Goal: Task Accomplishment & Management: Use online tool/utility

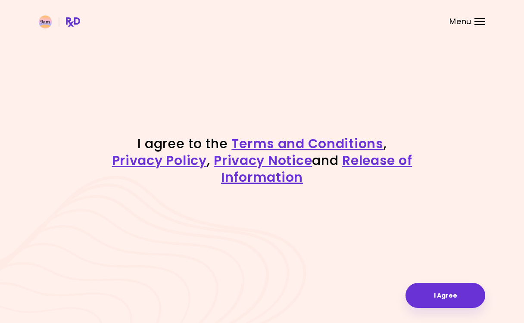
click at [441, 282] on div "I agree to the Terms and Conditions , Privacy Policy , Privacy Notice and Relea…" at bounding box center [262, 161] width 524 height 323
click at [442, 295] on button "I Agree" at bounding box center [445, 295] width 80 height 25
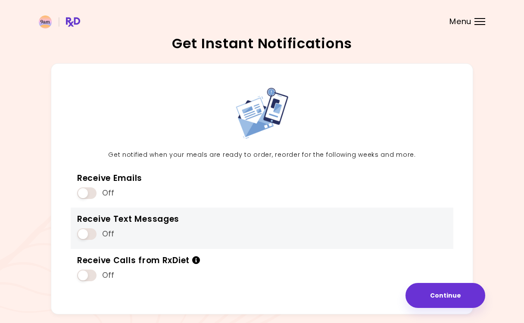
click at [87, 232] on span at bounding box center [86, 234] width 19 height 12
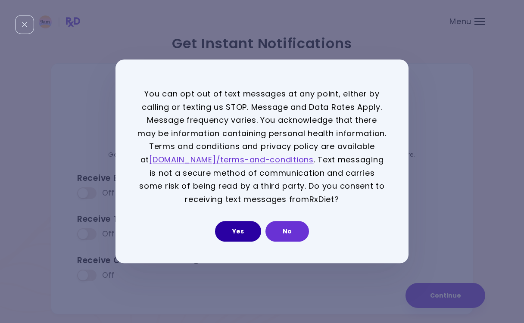
click at [239, 230] on button "Yes" at bounding box center [238, 231] width 46 height 21
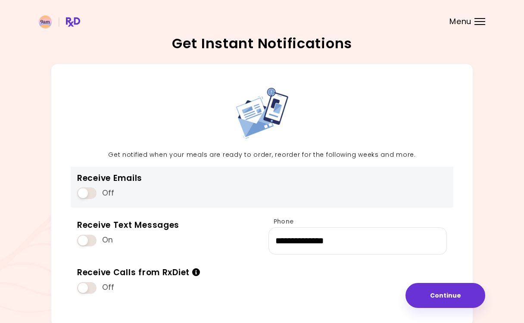
click at [95, 188] on span at bounding box center [86, 193] width 19 height 12
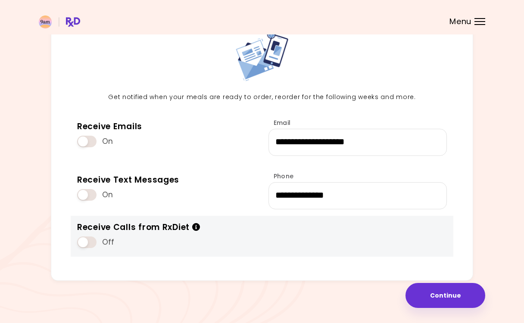
scroll to position [57, 0]
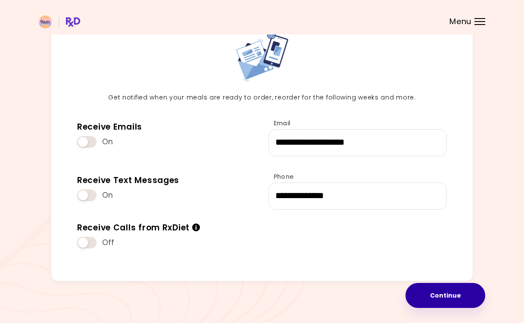
click at [453, 292] on button "Continue" at bounding box center [445, 295] width 80 height 25
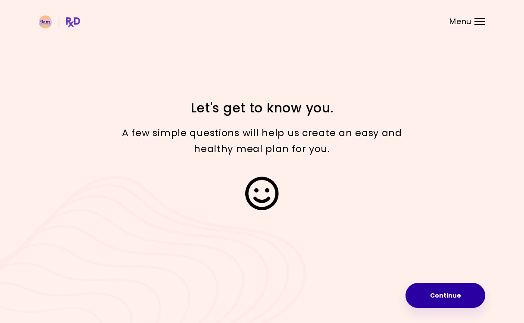
click at [442, 301] on button "Continue" at bounding box center [445, 295] width 80 height 25
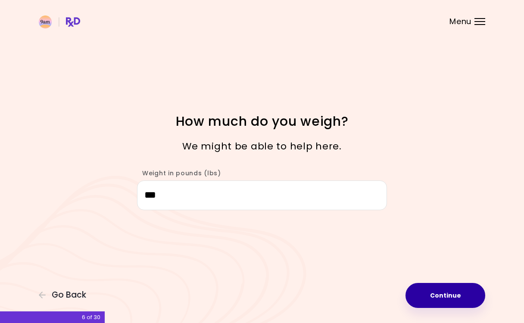
click at [435, 290] on button "Continue" at bounding box center [445, 295] width 80 height 25
select select "****"
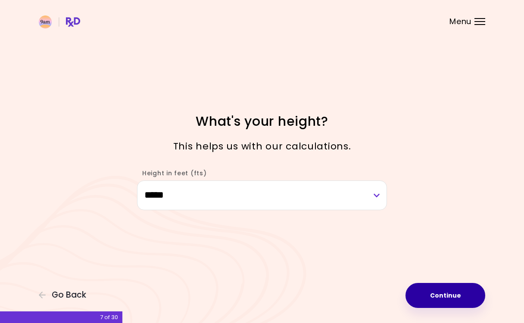
click at [435, 290] on button "Continue" at bounding box center [445, 295] width 80 height 25
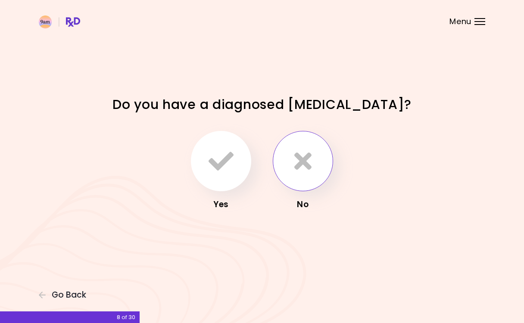
click at [301, 168] on icon "button" at bounding box center [302, 161] width 17 height 25
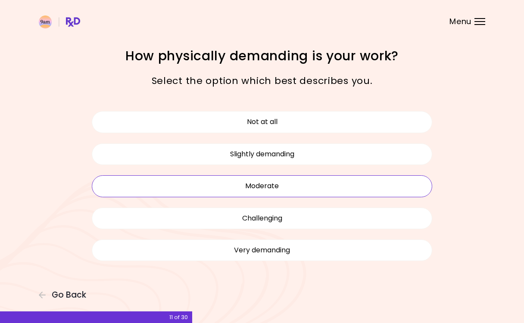
click at [283, 189] on button "Moderate" at bounding box center [262, 186] width 340 height 22
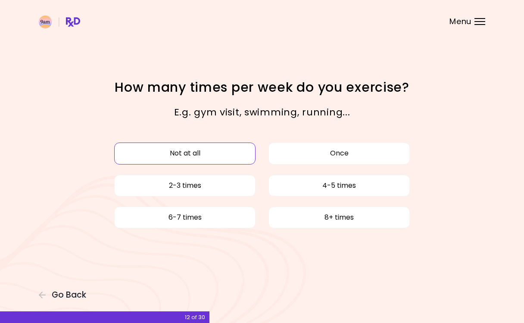
click at [246, 152] on button "Not at all" at bounding box center [184, 154] width 141 height 22
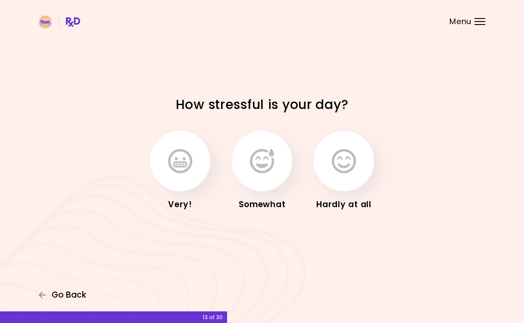
click at [77, 290] on span "Go Back" at bounding box center [69, 294] width 34 height 9
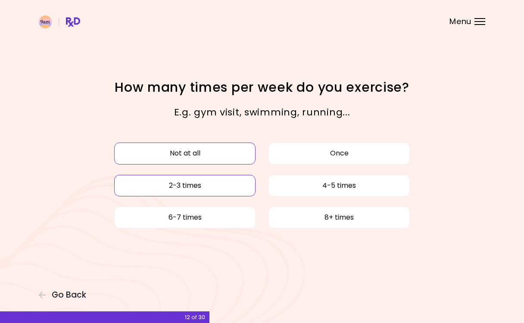
click at [224, 187] on button "2-3 times" at bounding box center [184, 186] width 141 height 22
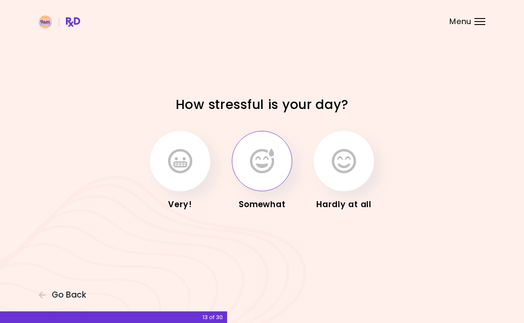
click at [263, 169] on icon "button" at bounding box center [262, 161] width 24 height 25
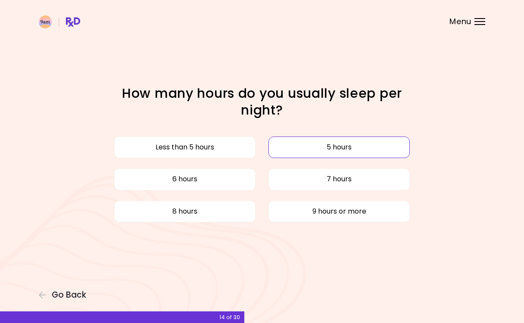
click at [304, 142] on button "5 hours" at bounding box center [338, 148] width 141 height 22
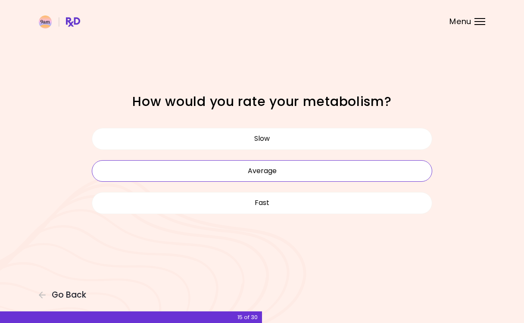
click at [306, 174] on button "Average" at bounding box center [262, 171] width 340 height 22
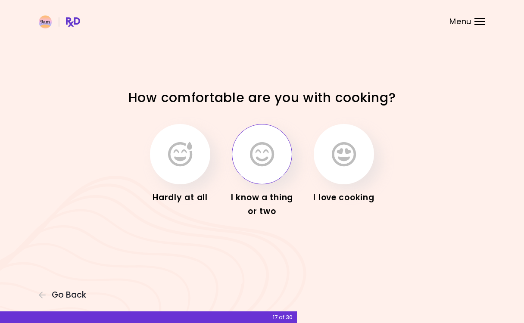
click at [242, 165] on button "button" at bounding box center [262, 154] width 60 height 60
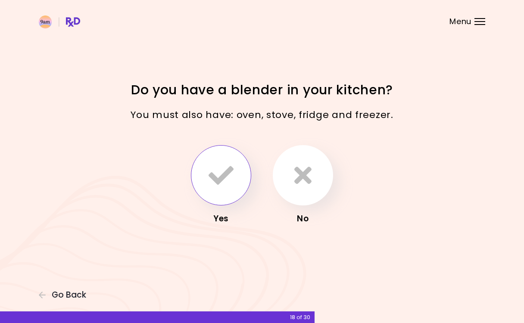
click at [227, 167] on icon "button" at bounding box center [220, 175] width 25 height 25
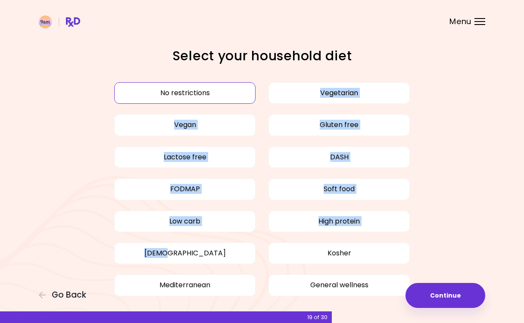
drag, startPoint x: 253, startPoint y: 266, endPoint x: 253, endPoint y: 84, distance: 182.1
click at [253, 84] on div "No restrictions Vegetarian Vegan Gluten free Lactose free DASH FODMAP Soft food…" at bounding box center [261, 189] width 353 height 224
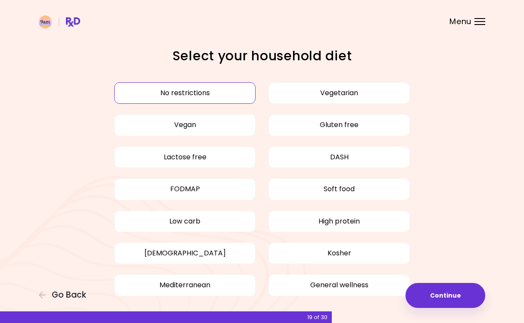
click at [257, 26] on header at bounding box center [262, 17] width 524 height 34
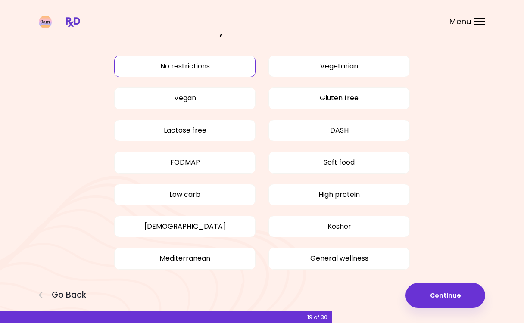
scroll to position [30, 0]
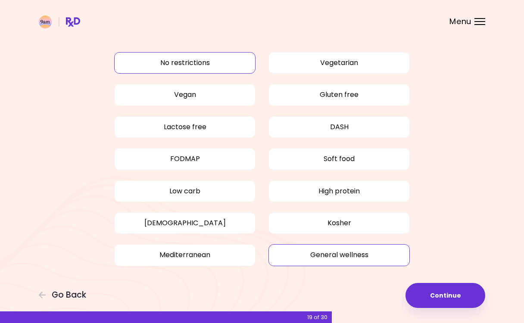
click at [306, 257] on button "General wellness" at bounding box center [338, 255] width 141 height 22
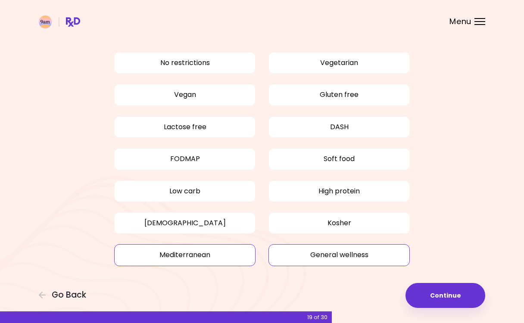
click at [226, 258] on button "Mediterranean" at bounding box center [184, 255] width 141 height 22
click at [375, 192] on button "High protein" at bounding box center [338, 191] width 141 height 22
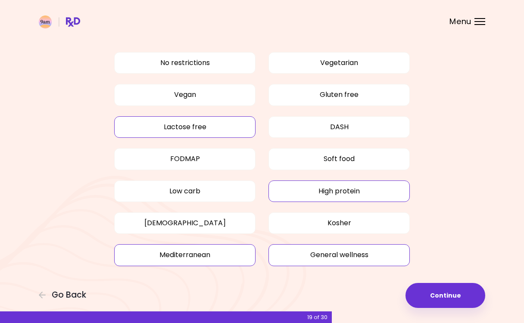
click at [220, 126] on button "Lactose free" at bounding box center [184, 127] width 141 height 22
click at [332, 90] on button "Gluten free" at bounding box center [338, 95] width 141 height 22
click at [339, 96] on button "Gluten free" at bounding box center [338, 95] width 141 height 22
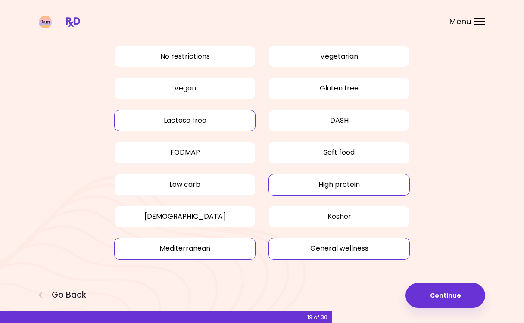
scroll to position [35, 0]
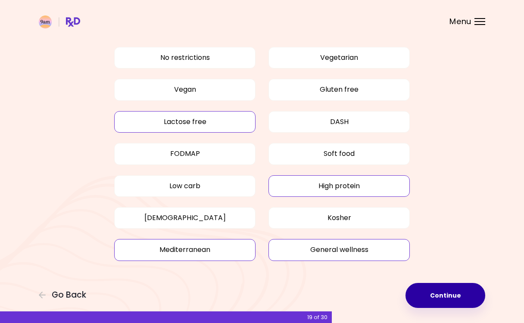
click at [444, 285] on button "Continue" at bounding box center [445, 295] width 80 height 25
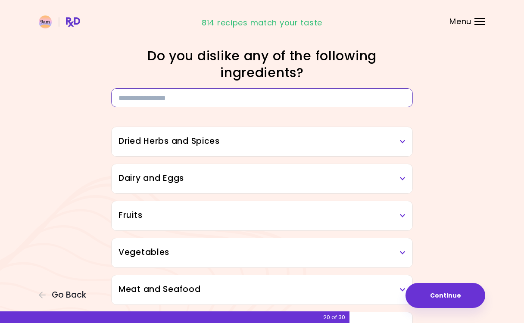
click at [345, 103] on input at bounding box center [261, 97] width 301 height 19
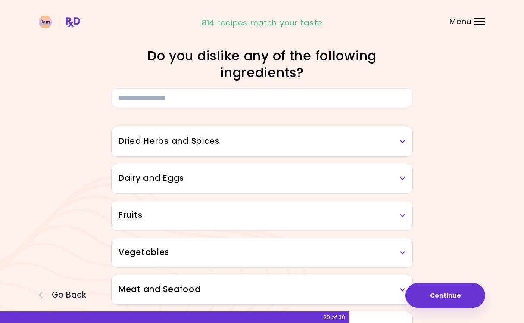
click at [345, 148] on div "Dried Herbs and Spices" at bounding box center [262, 141] width 301 height 29
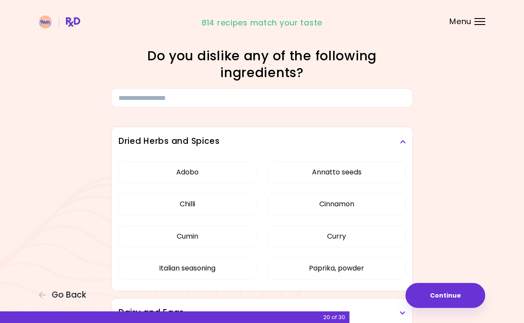
click at [345, 148] on div "Dried Herbs and Spices" at bounding box center [262, 141] width 301 height 29
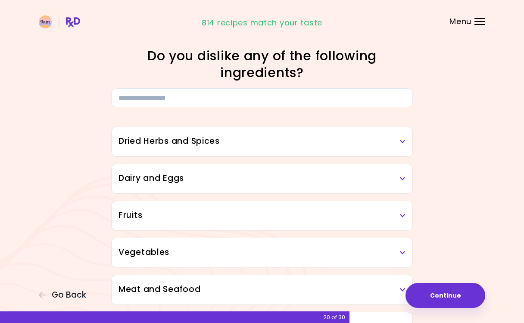
click at [345, 148] on div "Dried Herbs and Spices" at bounding box center [262, 141] width 301 height 29
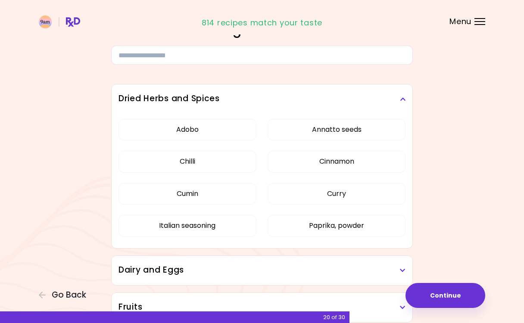
scroll to position [50, 0]
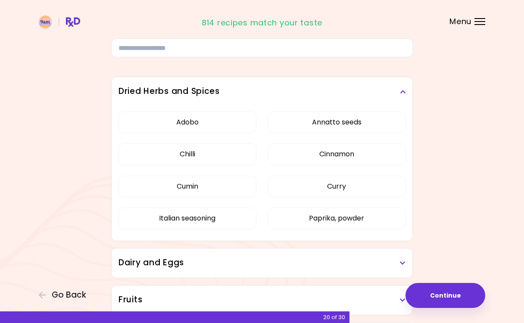
click at [403, 86] on h3 "Dried Herbs and Spices" at bounding box center [261, 91] width 287 height 12
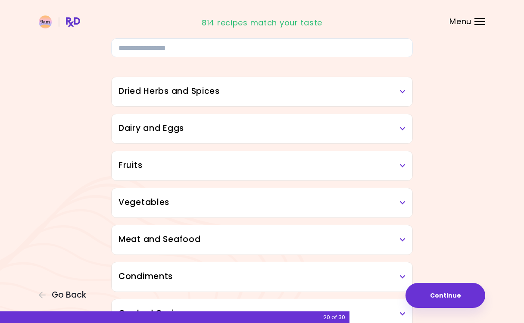
click at [345, 128] on h3 "Dairy and Eggs" at bounding box center [261, 128] width 287 height 12
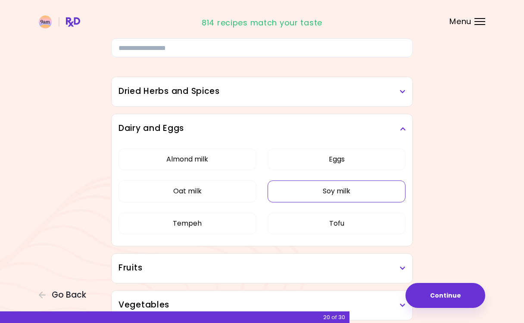
click at [351, 196] on button "Soy milk" at bounding box center [336, 191] width 138 height 22
click at [211, 217] on button "Tempeh" at bounding box center [187, 224] width 138 height 22
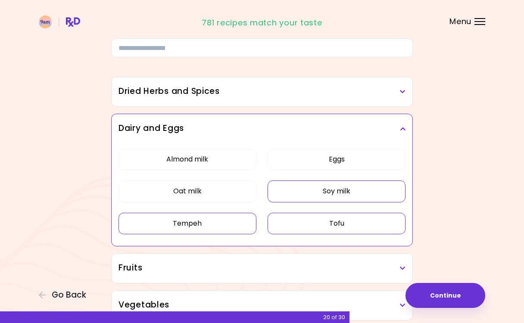
click at [360, 225] on button "Tofu" at bounding box center [336, 224] width 138 height 22
click at [400, 127] on icon at bounding box center [403, 129] width 6 height 6
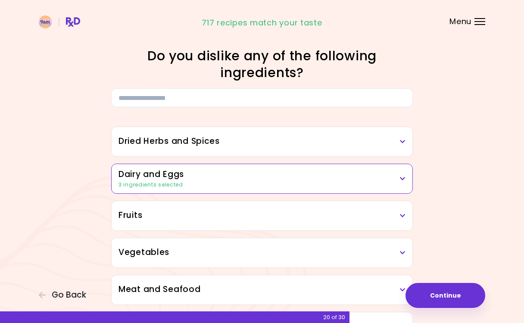
scroll to position [0, 0]
click at [304, 208] on div "Fruits" at bounding box center [262, 215] width 301 height 29
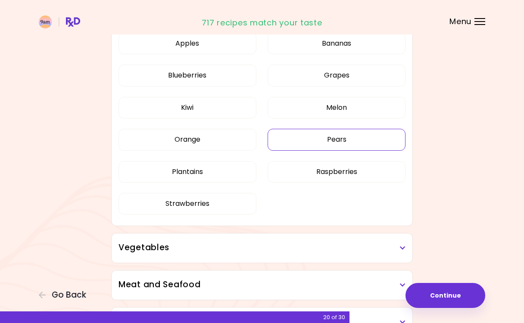
scroll to position [210, 0]
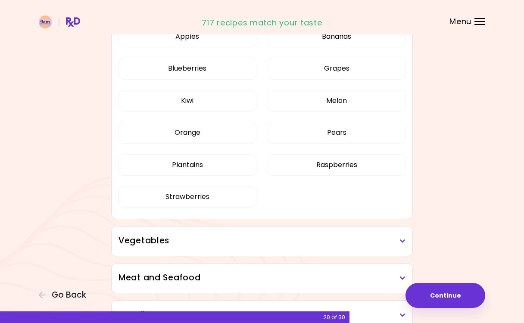
click at [445, 71] on div "Dried Herbs and Spices Adobo Annatto seeds Chilli Cinnamon Cumin [PERSON_NAME] …" at bounding box center [261, 299] width 413 height 803
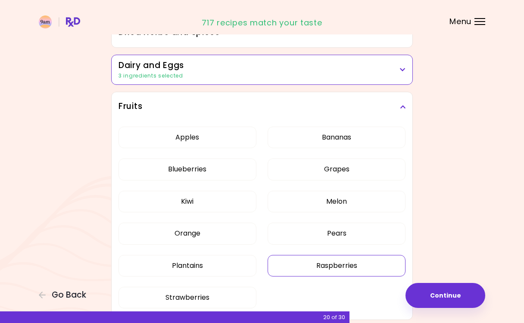
scroll to position [80, 0]
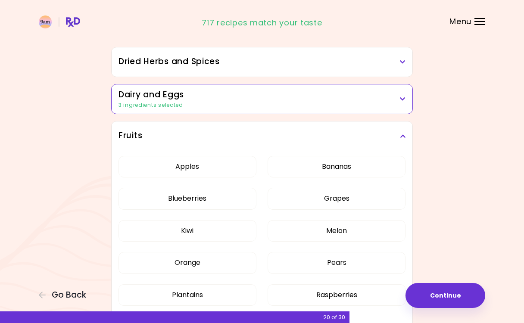
click at [402, 128] on div "Fruits" at bounding box center [262, 135] width 301 height 29
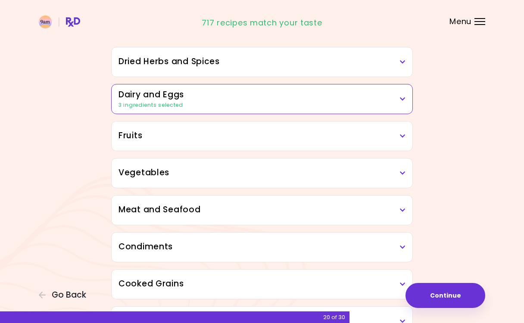
click at [399, 165] on div "Vegetables" at bounding box center [262, 172] width 301 height 29
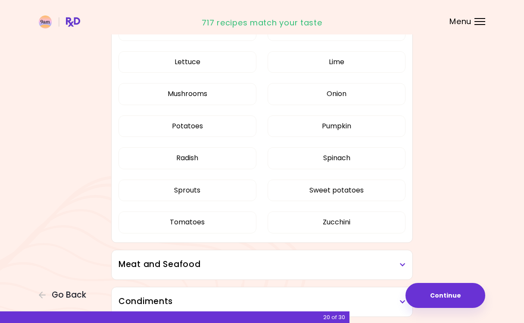
scroll to position [543, 0]
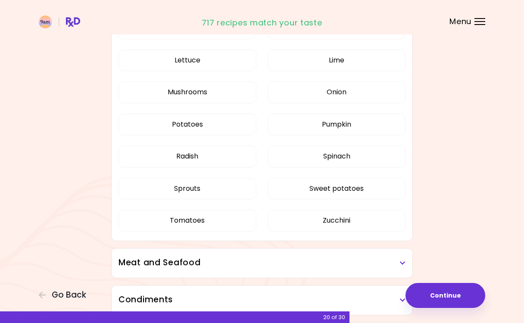
click at [386, 266] on h3 "Meat and Seafood" at bounding box center [261, 263] width 287 height 12
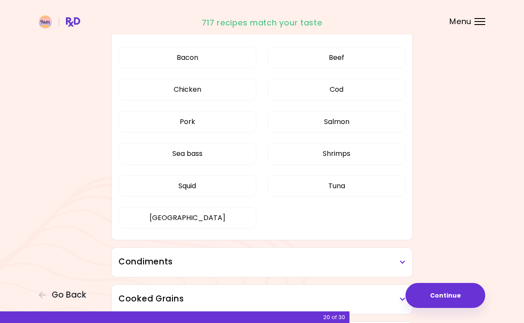
scroll to position [795, 0]
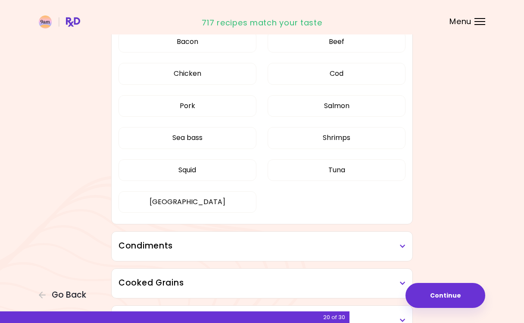
click at [357, 31] on header at bounding box center [262, 17] width 524 height 34
click at [360, 45] on div "Bacon Beef Chicken Cod Pork Salmon Sea bass Shrimps Squid Tuna Turkey" at bounding box center [261, 125] width 287 height 199
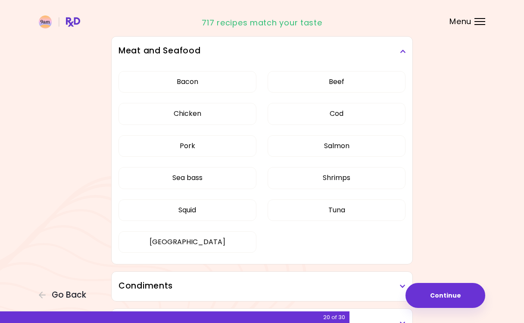
scroll to position [231, 0]
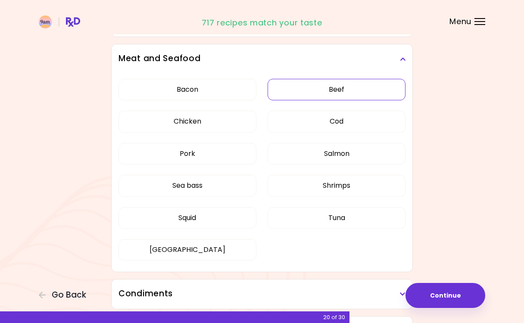
click at [351, 91] on button "Beef" at bounding box center [336, 90] width 138 height 22
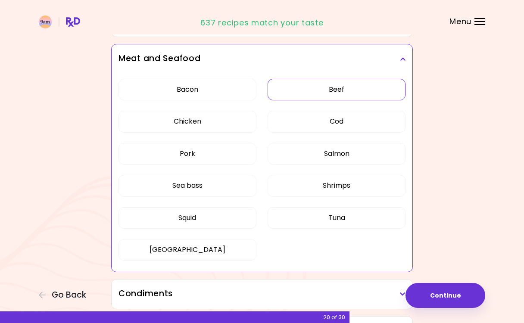
click at [399, 63] on h3 "Meat and Seafood" at bounding box center [261, 59] width 287 height 12
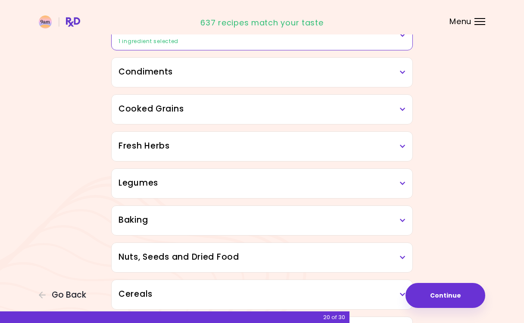
scroll to position [257, 0]
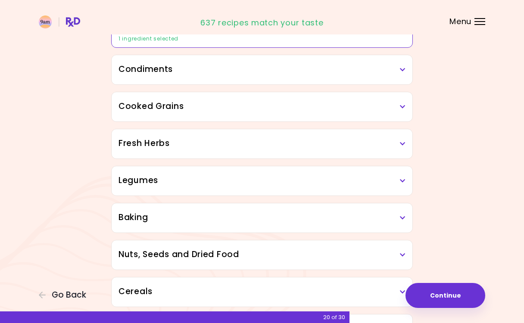
click at [335, 68] on h3 "Condiments" at bounding box center [261, 69] width 287 height 12
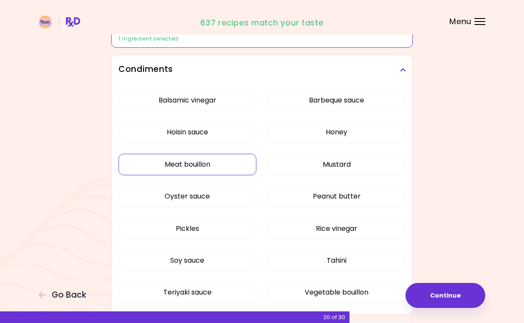
click at [225, 158] on button "Meat bouillon" at bounding box center [187, 165] width 138 height 22
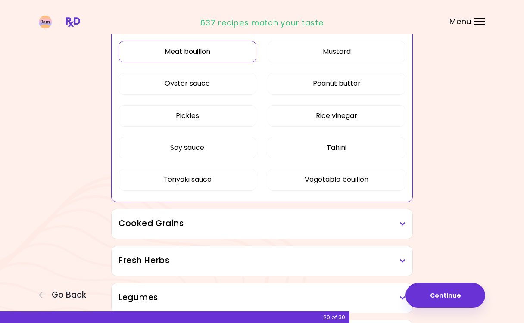
scroll to position [371, 0]
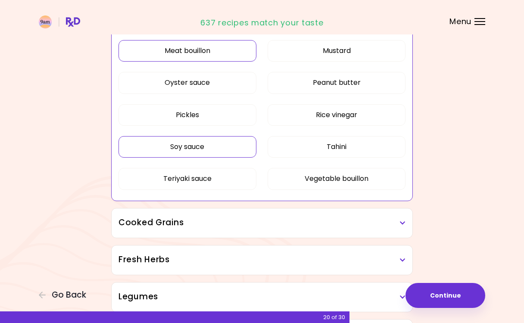
click at [242, 150] on button "Soy sauce" at bounding box center [187, 147] width 138 height 22
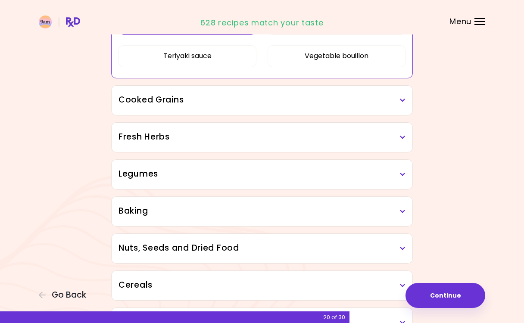
scroll to position [505, 0]
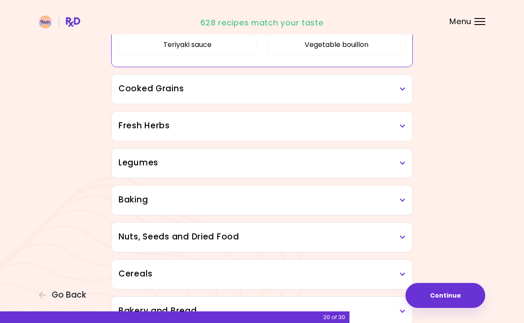
click at [274, 86] on h3 "Cooked Grains" at bounding box center [261, 89] width 287 height 12
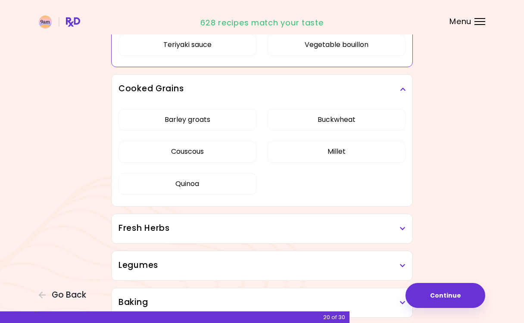
click at [303, 236] on div "Fresh Herbs" at bounding box center [262, 228] width 301 height 29
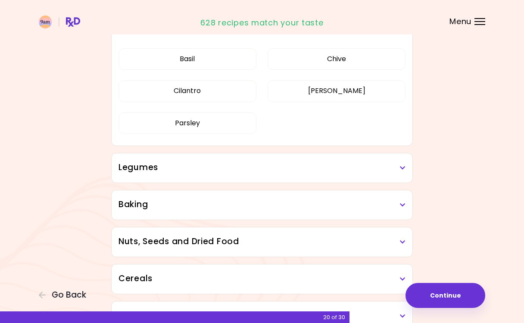
scroll to position [708, 0]
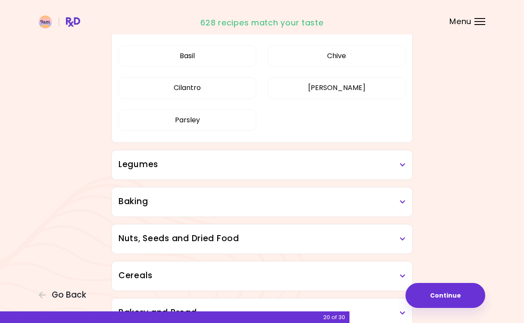
click at [293, 171] on div "Legumes" at bounding box center [262, 164] width 301 height 29
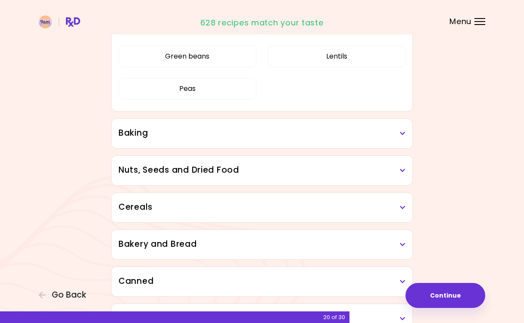
scroll to position [881, 0]
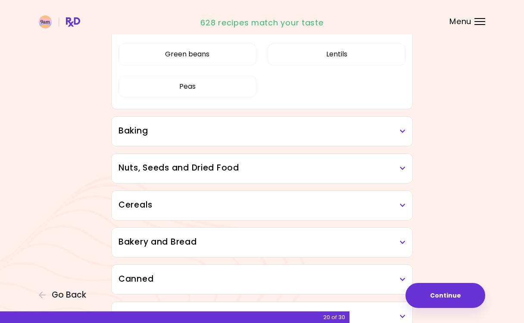
click at [291, 142] on div "Baking" at bounding box center [262, 131] width 301 height 29
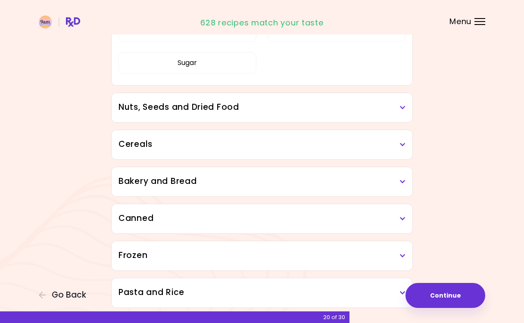
scroll to position [1050, 0]
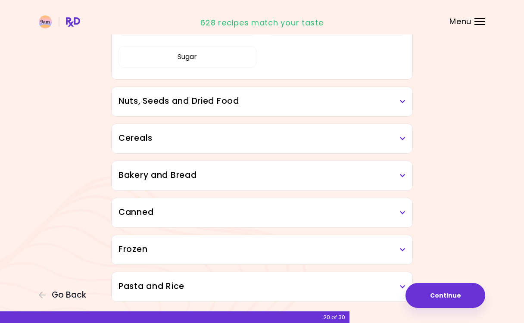
click at [282, 106] on h3 "Nuts, Seeds and Dried Food" at bounding box center [261, 101] width 287 height 12
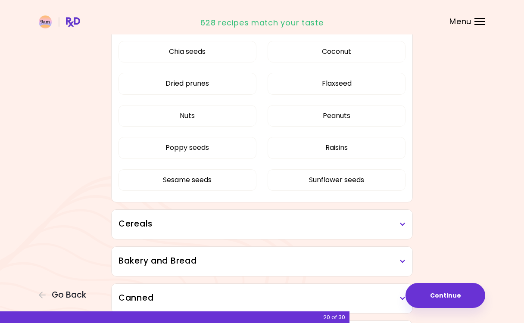
scroll to position [1137, 0]
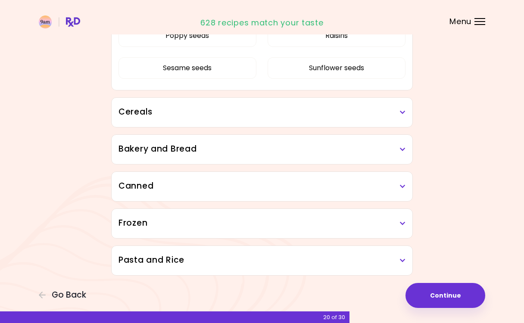
click at [281, 103] on div "Cereals" at bounding box center [262, 112] width 301 height 29
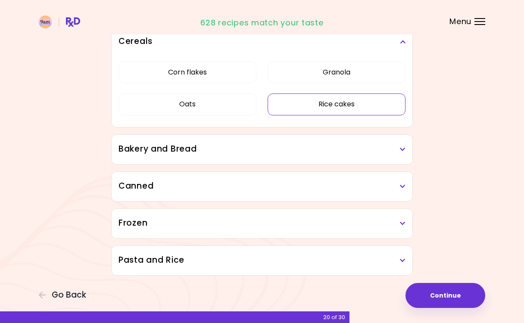
scroll to position [1313, 0]
click at [281, 155] on div "Bakery and Bread" at bounding box center [262, 149] width 301 height 29
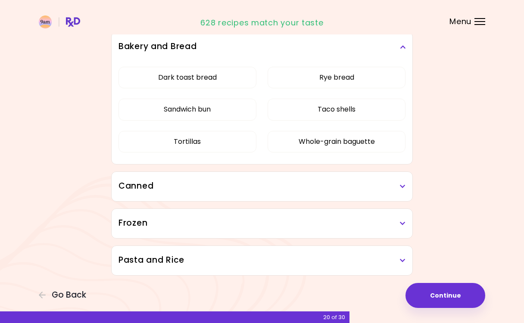
scroll to position [1416, 0]
click at [280, 187] on h3 "Canned" at bounding box center [261, 186] width 287 height 12
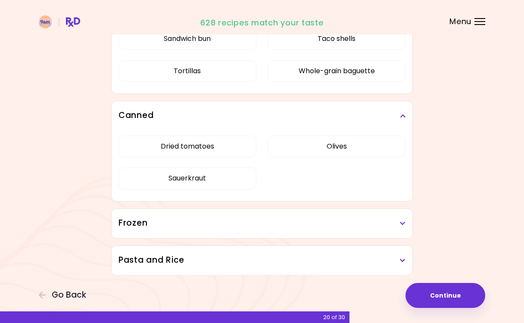
scroll to position [1486, 0]
click at [280, 219] on h3 "Frozen" at bounding box center [261, 223] width 287 height 12
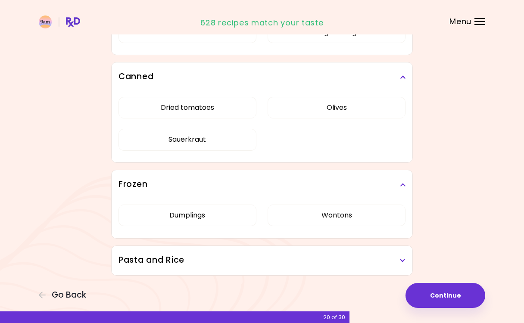
click at [279, 257] on h3 "Pasta and Rice" at bounding box center [261, 260] width 287 height 12
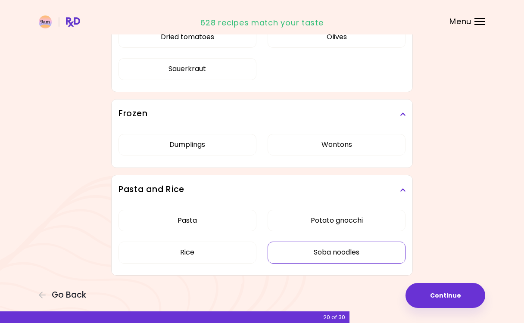
scroll to position [1596, 0]
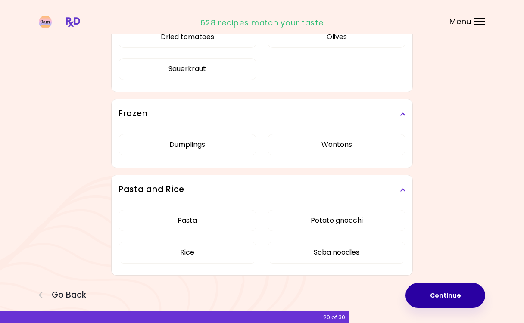
click at [456, 290] on button "Continue" at bounding box center [445, 295] width 80 height 25
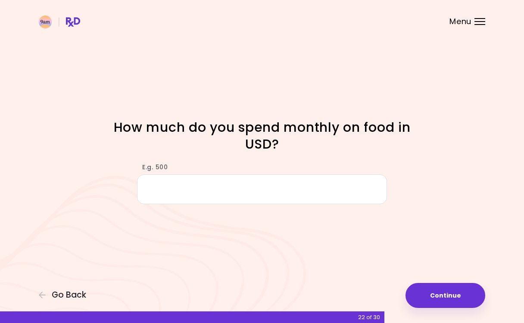
click at [291, 195] on input "E.g. 500" at bounding box center [262, 189] width 250 height 30
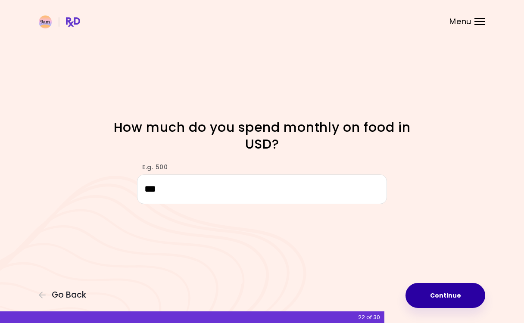
type input "***"
click at [450, 285] on button "Continue" at bounding box center [445, 295] width 80 height 25
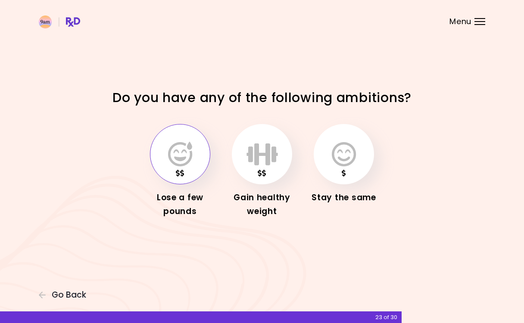
click at [179, 155] on icon "button" at bounding box center [180, 154] width 24 height 25
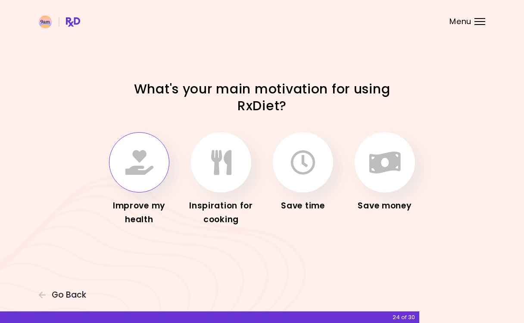
click at [144, 164] on icon "button" at bounding box center [139, 162] width 28 height 25
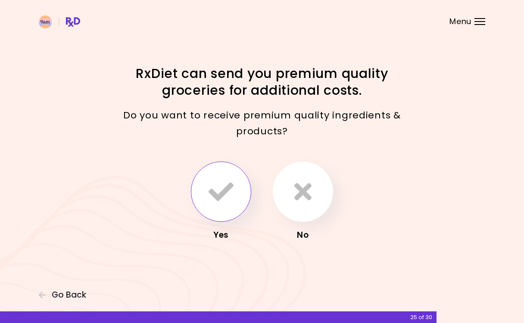
click at [241, 200] on button "button" at bounding box center [221, 191] width 60 height 60
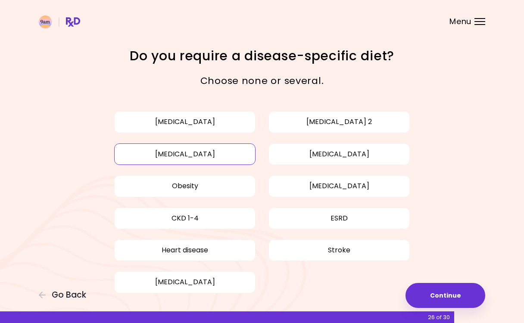
click at [246, 157] on button "[MEDICAL_DATA]" at bounding box center [184, 154] width 141 height 22
click at [227, 182] on button "Obesity" at bounding box center [184, 186] width 141 height 22
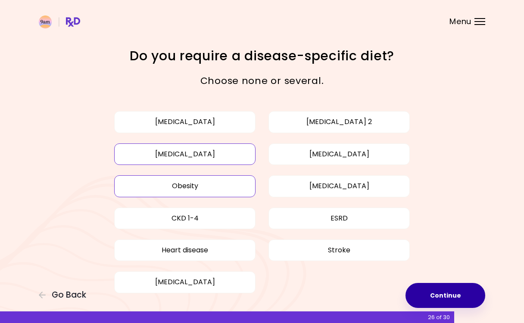
click at [469, 296] on button "Continue" at bounding box center [445, 295] width 80 height 25
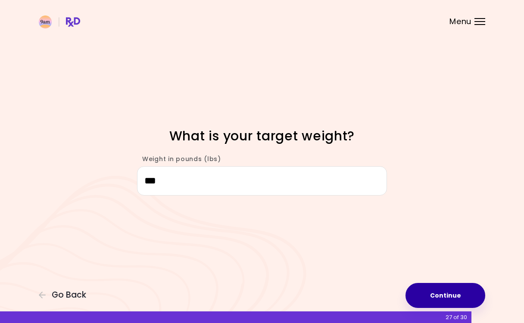
type input "***"
click at [453, 284] on button "Continue" at bounding box center [445, 295] width 80 height 25
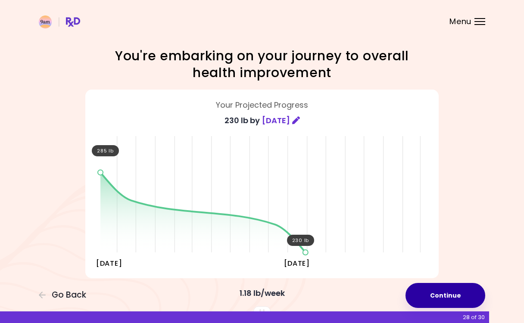
click at [446, 289] on button "Continue" at bounding box center [445, 295] width 80 height 25
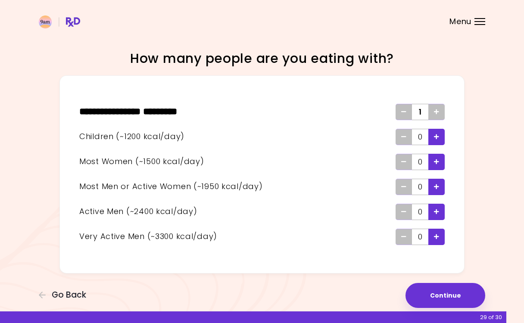
click at [439, 205] on div "Add - Active Man" at bounding box center [436, 212] width 16 height 16
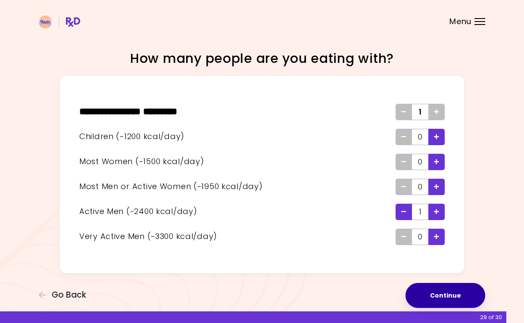
click at [453, 294] on button "Continue" at bounding box center [445, 295] width 80 height 25
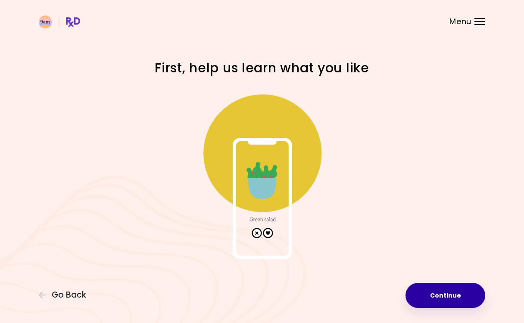
click at [462, 296] on button "Continue" at bounding box center [445, 295] width 80 height 25
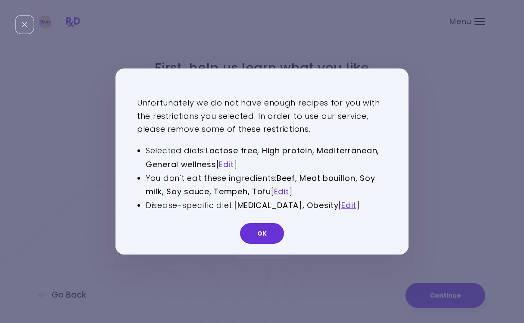
click at [226, 166] on link "Edit" at bounding box center [226, 164] width 15 height 11
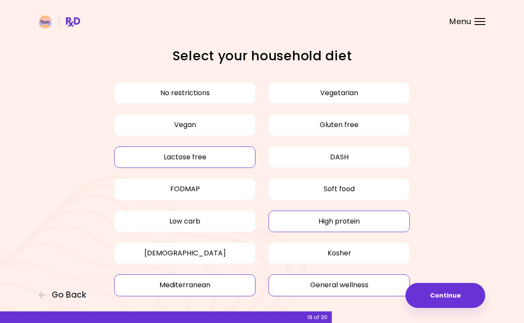
click at [214, 141] on div "No restrictions Vegetarian Vegan Gluten free Lactose free DASH FODMAP Soft food…" at bounding box center [261, 189] width 353 height 224
click at [217, 158] on button "Lactose free" at bounding box center [184, 157] width 141 height 22
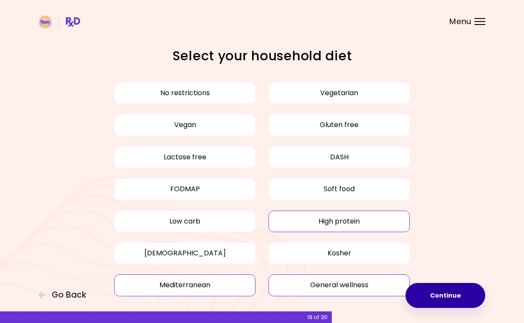
click at [452, 296] on button "Continue" at bounding box center [445, 295] width 80 height 25
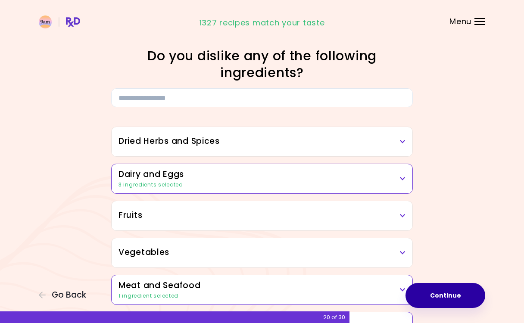
click at [452, 296] on button "Continue" at bounding box center [445, 295] width 80 height 25
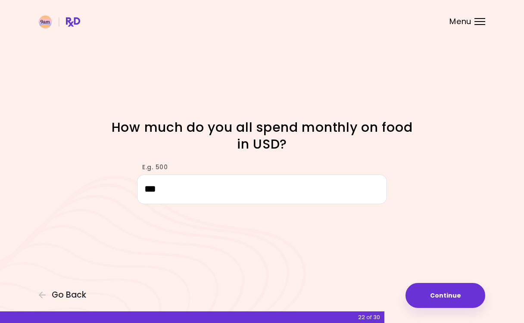
click at [452, 296] on button "Continue" at bounding box center [445, 295] width 80 height 25
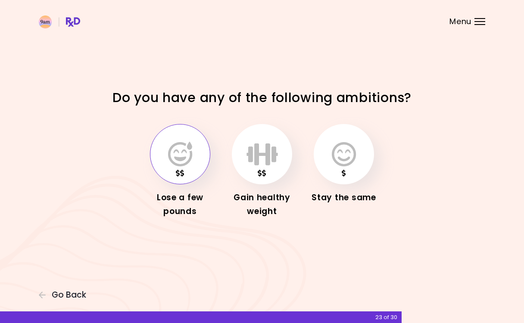
click at [452, 296] on div "Focusable invisible element Do you have any of the following ambitions? Lose a …" at bounding box center [262, 161] width 524 height 323
click at [180, 162] on icon "button" at bounding box center [180, 154] width 24 height 25
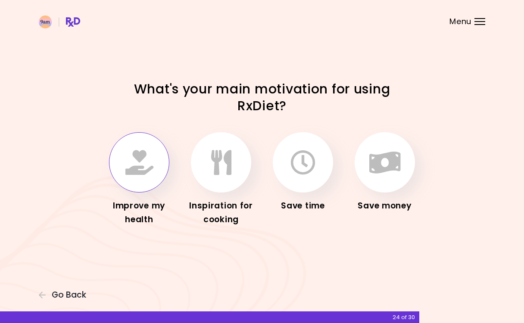
click at [138, 170] on icon "button" at bounding box center [139, 162] width 28 height 25
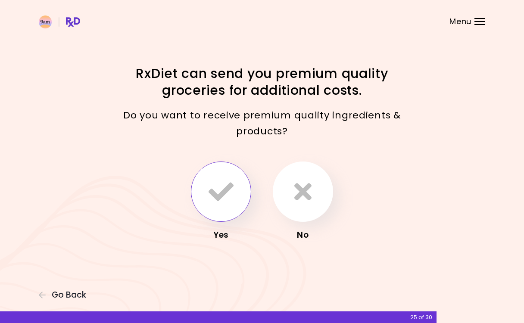
click at [225, 199] on icon "button" at bounding box center [220, 191] width 25 height 25
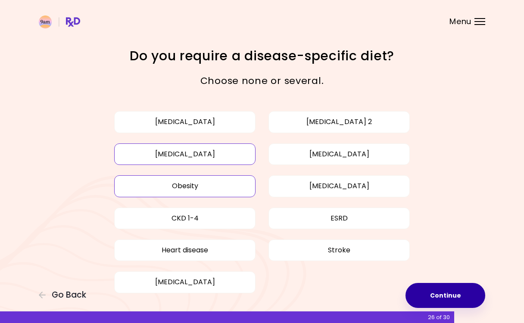
click at [475, 295] on button "Continue" at bounding box center [445, 295] width 80 height 25
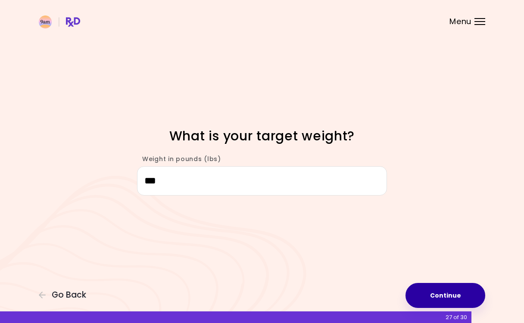
click at [475, 295] on button "Continue" at bounding box center [445, 295] width 80 height 25
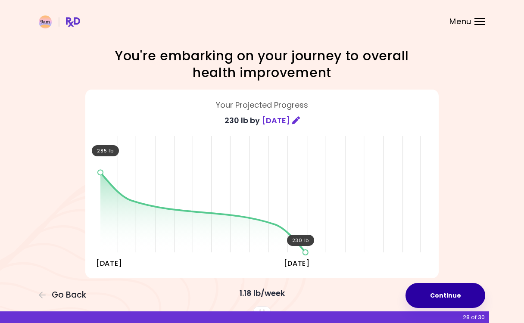
click at [475, 295] on button "Continue" at bounding box center [445, 295] width 80 height 25
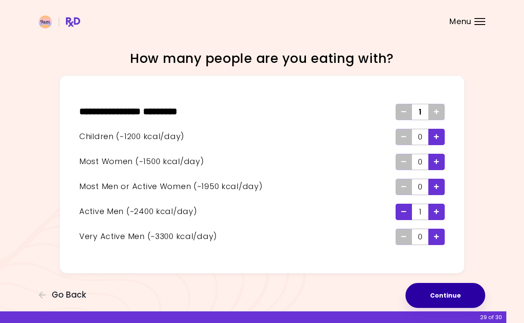
click at [475, 295] on button "Continue" at bounding box center [445, 295] width 80 height 25
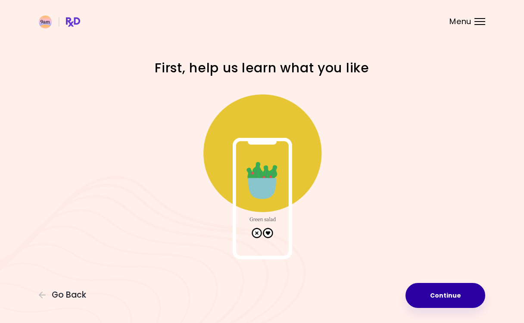
click at [475, 295] on button "Continue" at bounding box center [445, 295] width 80 height 25
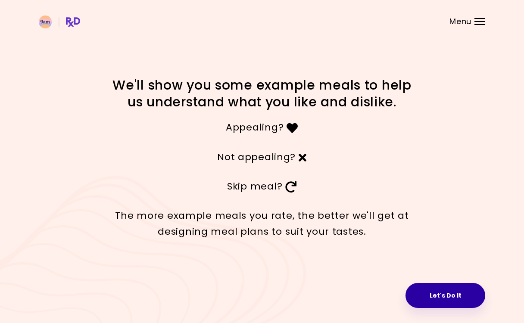
click at [475, 295] on button "Let's Do It" at bounding box center [445, 295] width 80 height 25
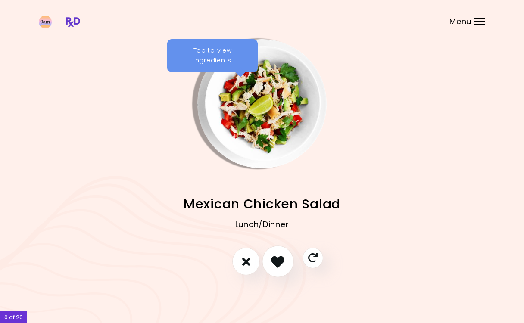
click at [277, 267] on icon "I like this recipe" at bounding box center [277, 261] width 13 height 13
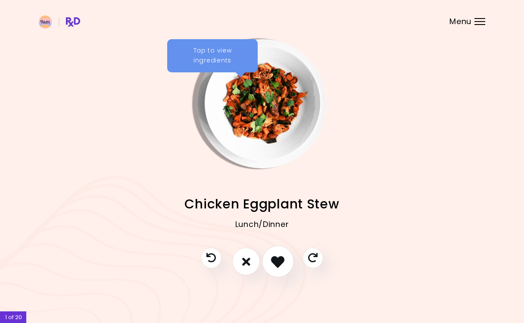
click at [277, 267] on icon "I like this recipe" at bounding box center [277, 261] width 13 height 13
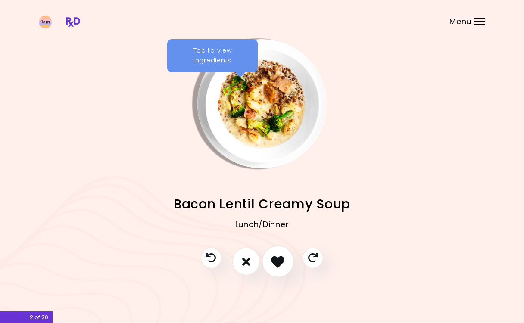
click at [277, 267] on icon "I like this recipe" at bounding box center [277, 261] width 13 height 13
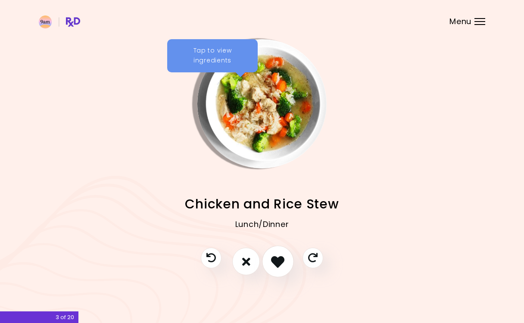
click at [277, 267] on icon "I like this recipe" at bounding box center [277, 261] width 13 height 13
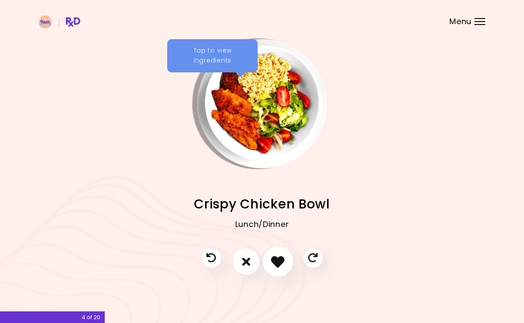
click at [277, 267] on icon "I like this recipe" at bounding box center [277, 261] width 13 height 13
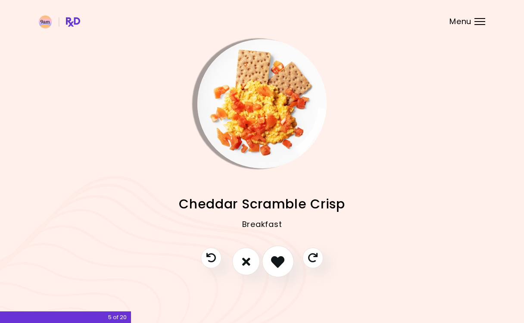
click at [277, 267] on icon "I like this recipe" at bounding box center [277, 261] width 13 height 13
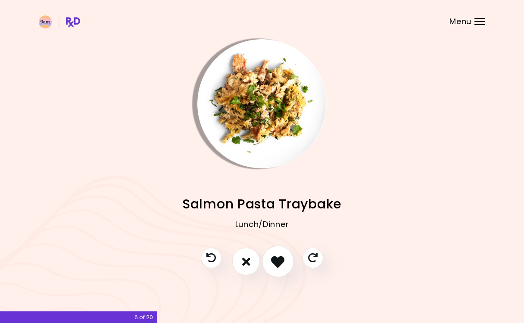
click at [277, 267] on icon "I like this recipe" at bounding box center [277, 261] width 13 height 13
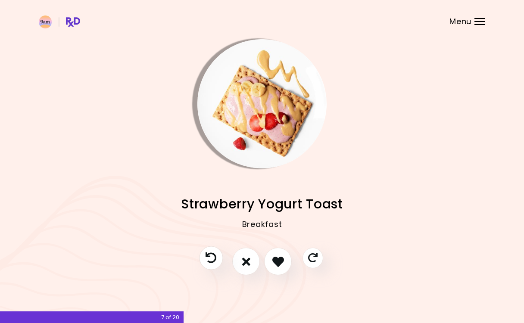
click at [215, 254] on icon "Previous recipe" at bounding box center [210, 258] width 11 height 11
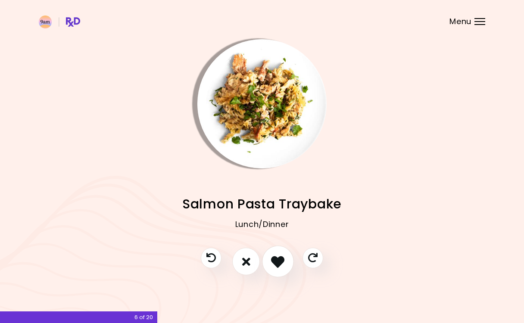
click at [285, 257] on button "I like this recipe" at bounding box center [278, 262] width 32 height 32
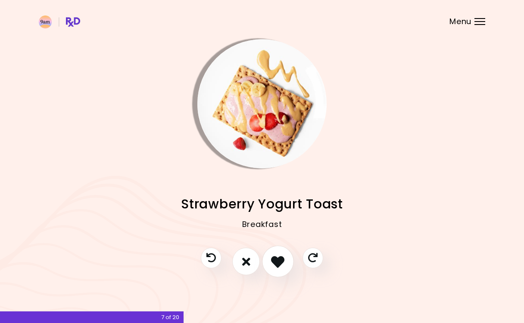
click at [282, 265] on icon "I like this recipe" at bounding box center [277, 261] width 13 height 13
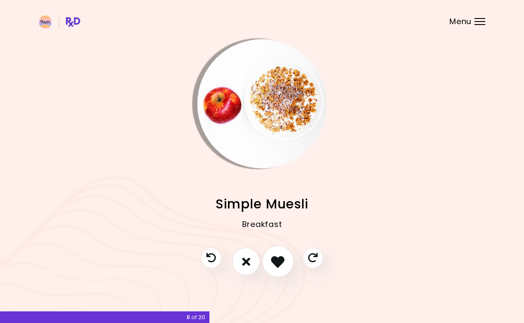
click at [282, 265] on icon "I like this recipe" at bounding box center [277, 261] width 13 height 13
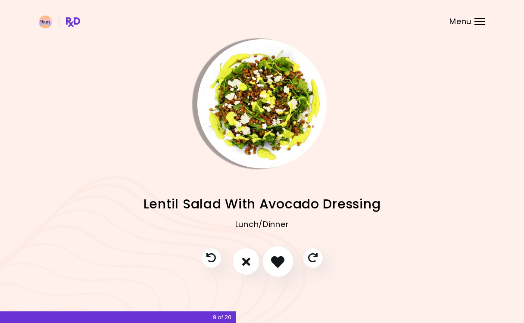
click at [282, 265] on icon "I like this recipe" at bounding box center [277, 261] width 13 height 13
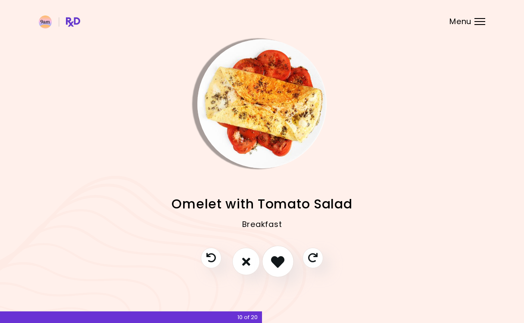
click at [282, 265] on icon "I like this recipe" at bounding box center [277, 261] width 13 height 13
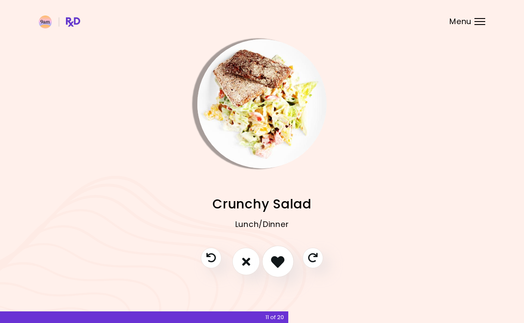
click at [282, 265] on icon "I like this recipe" at bounding box center [277, 261] width 13 height 13
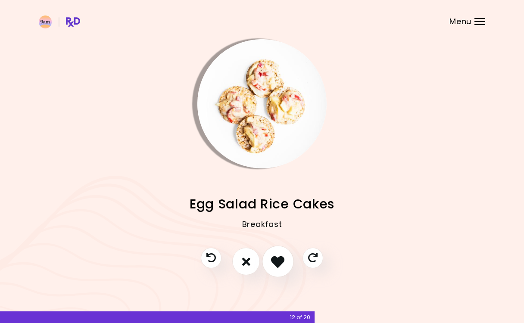
click at [282, 265] on icon "I like this recipe" at bounding box center [277, 261] width 13 height 13
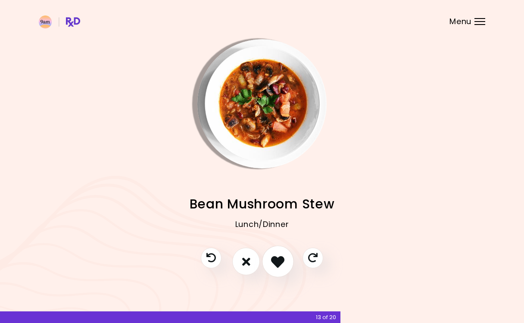
click at [280, 258] on icon "I like this recipe" at bounding box center [277, 261] width 13 height 13
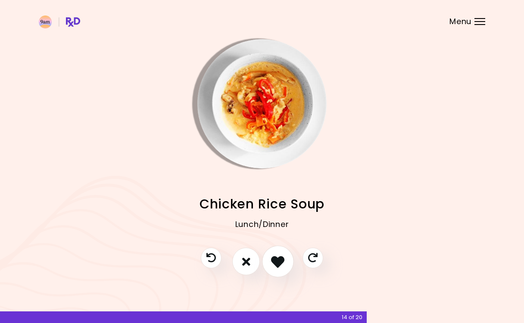
click at [280, 258] on icon "I like this recipe" at bounding box center [277, 261] width 13 height 13
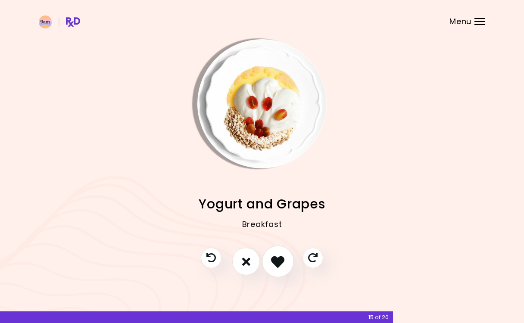
click at [280, 258] on icon "I like this recipe" at bounding box center [277, 261] width 13 height 13
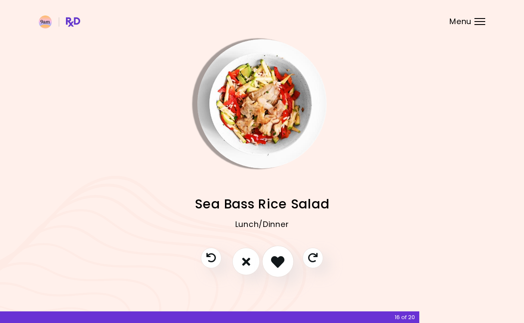
click at [280, 258] on icon "I like this recipe" at bounding box center [277, 261] width 13 height 13
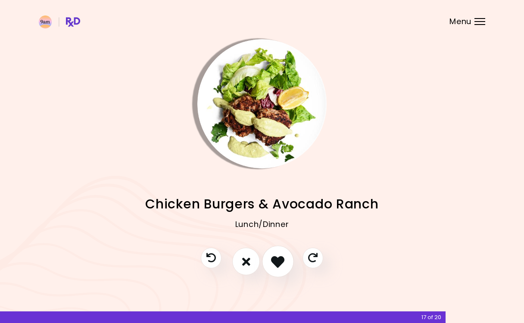
click at [280, 258] on icon "I like this recipe" at bounding box center [277, 261] width 13 height 13
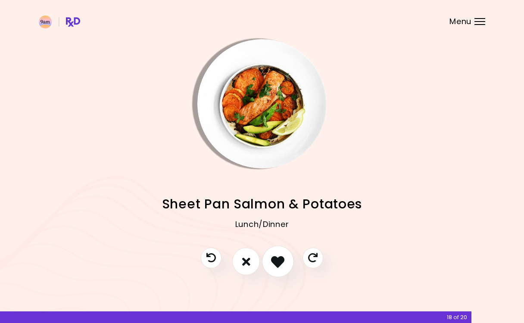
click at [280, 258] on icon "I like this recipe" at bounding box center [277, 261] width 13 height 13
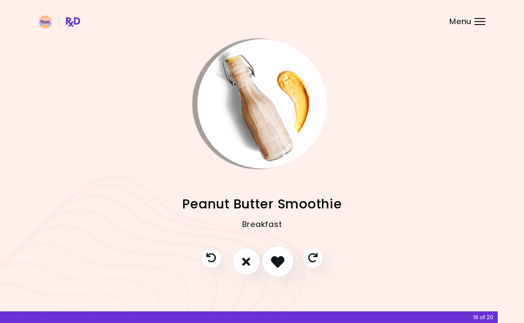
click at [280, 258] on icon "I like this recipe" at bounding box center [277, 261] width 13 height 13
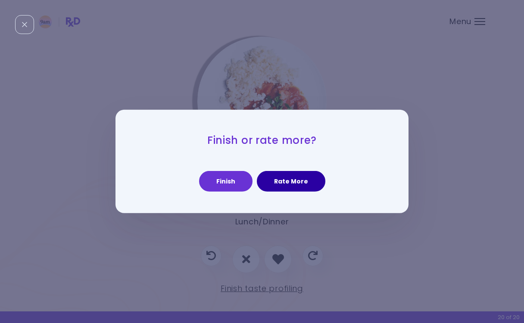
click at [293, 183] on button "Rate More" at bounding box center [291, 181] width 68 height 21
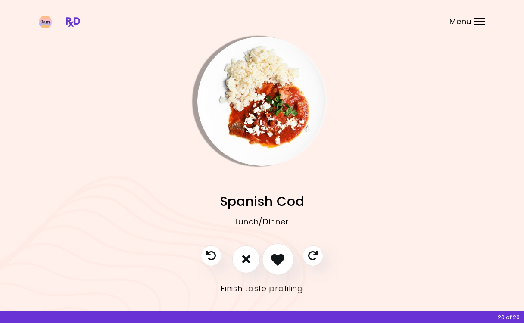
click at [284, 263] on icon "I like this recipe" at bounding box center [277, 258] width 13 height 13
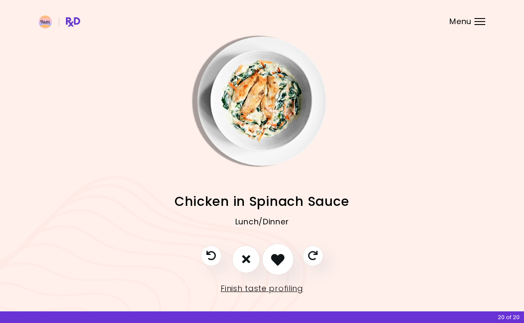
click at [284, 263] on icon "I like this recipe" at bounding box center [277, 258] width 13 height 13
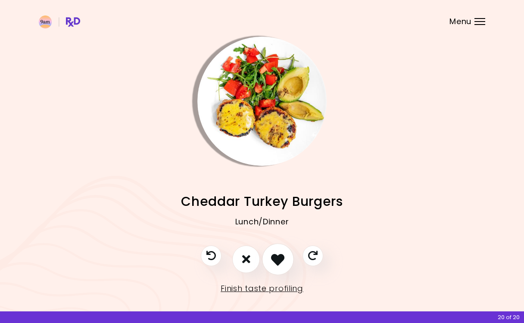
click at [284, 263] on icon "I like this recipe" at bounding box center [277, 258] width 13 height 13
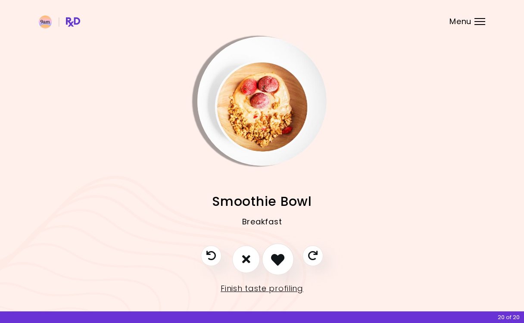
click at [284, 263] on icon "I like this recipe" at bounding box center [277, 258] width 13 height 13
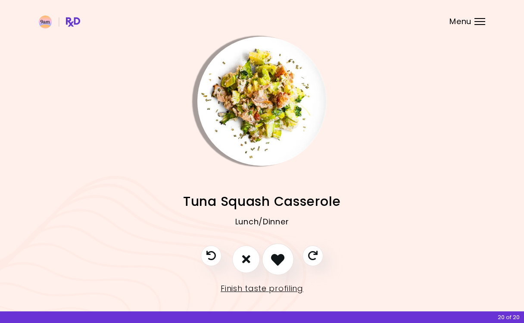
click at [284, 263] on icon "I like this recipe" at bounding box center [277, 258] width 13 height 13
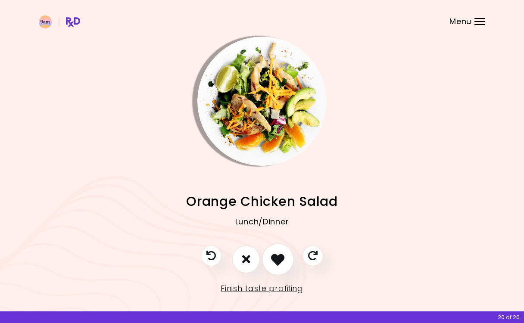
click at [284, 263] on icon "I like this recipe" at bounding box center [277, 258] width 13 height 13
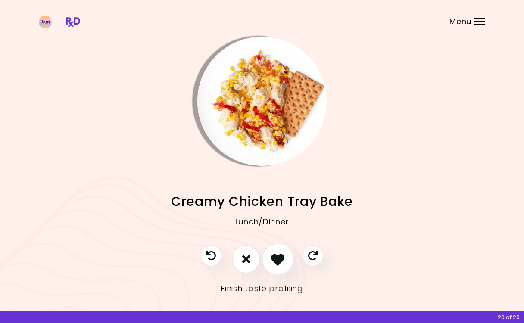
click at [284, 263] on icon "I like this recipe" at bounding box center [277, 258] width 13 height 13
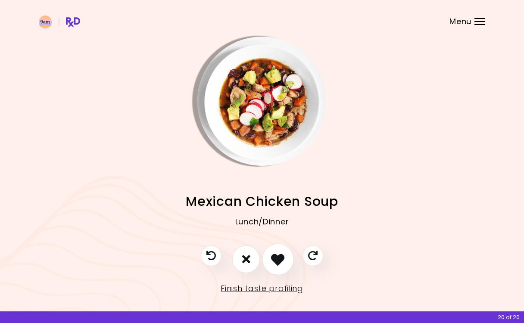
click at [284, 263] on icon "I like this recipe" at bounding box center [277, 258] width 13 height 13
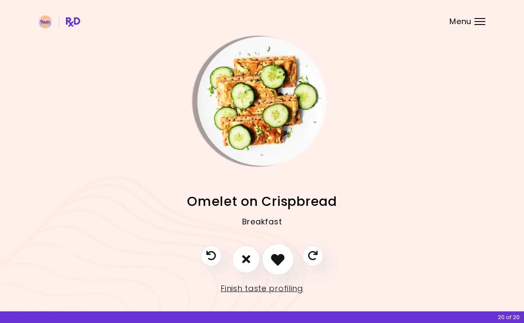
click at [284, 263] on icon "I like this recipe" at bounding box center [277, 258] width 13 height 13
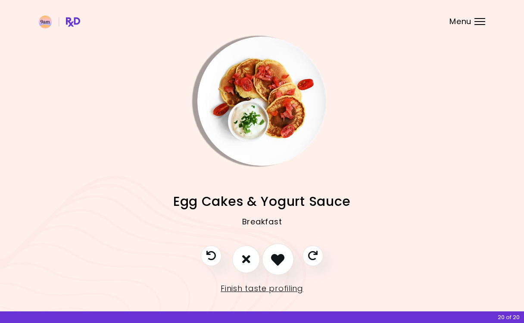
click at [284, 263] on icon "I like this recipe" at bounding box center [277, 258] width 13 height 13
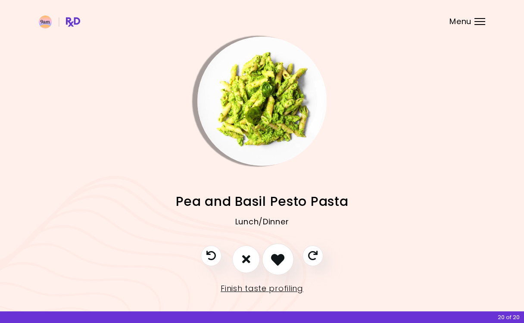
click at [284, 263] on icon "I like this recipe" at bounding box center [277, 258] width 13 height 13
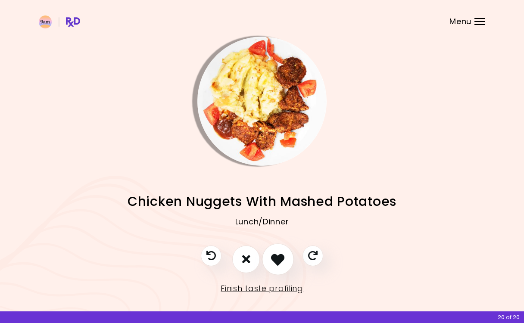
click at [284, 263] on icon "I like this recipe" at bounding box center [277, 258] width 13 height 13
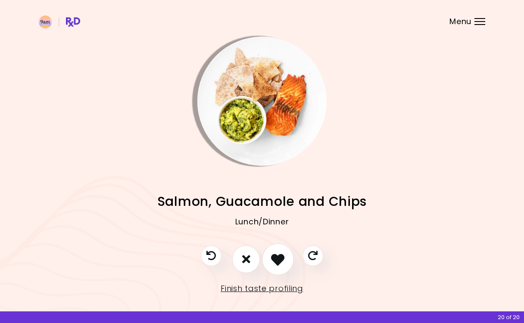
click at [284, 263] on icon "I like this recipe" at bounding box center [277, 258] width 13 height 13
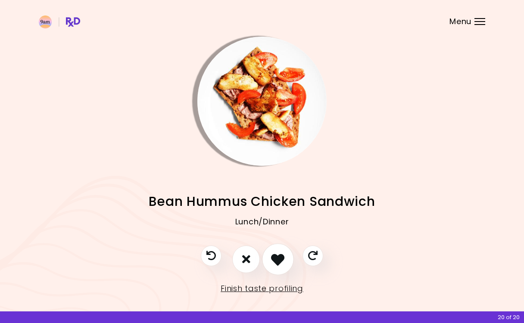
click at [284, 263] on icon "I like this recipe" at bounding box center [277, 258] width 13 height 13
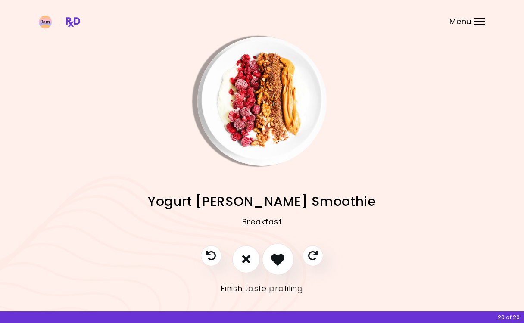
click at [284, 263] on icon "I like this recipe" at bounding box center [277, 258] width 13 height 13
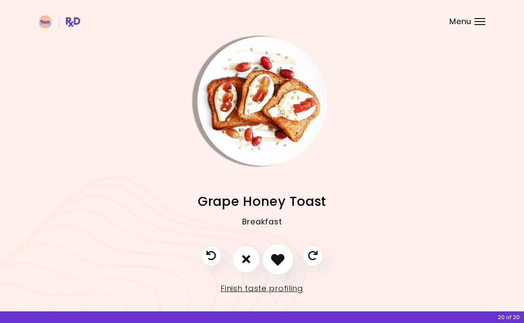
click at [284, 263] on icon "I like this recipe" at bounding box center [277, 258] width 13 height 13
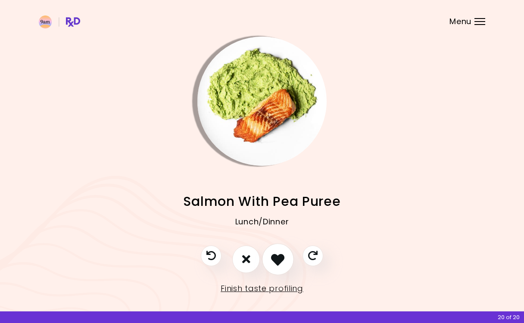
click at [284, 263] on icon "I like this recipe" at bounding box center [277, 258] width 13 height 13
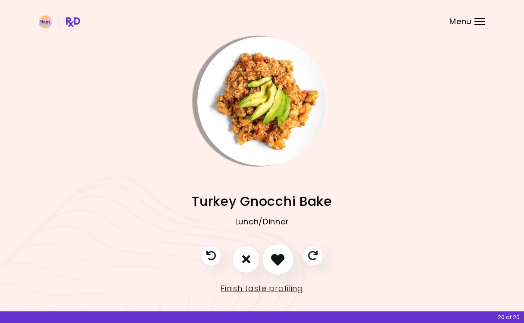
click at [284, 263] on icon "I like this recipe" at bounding box center [277, 258] width 13 height 13
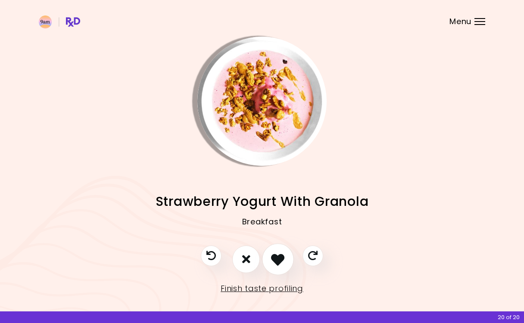
click at [284, 263] on icon "I like this recipe" at bounding box center [277, 258] width 13 height 13
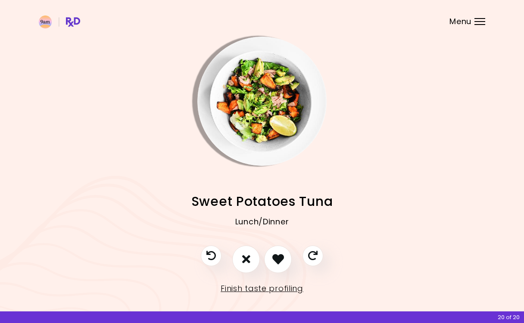
click at [284, 263] on icon "I like this recipe" at bounding box center [278, 259] width 12 height 12
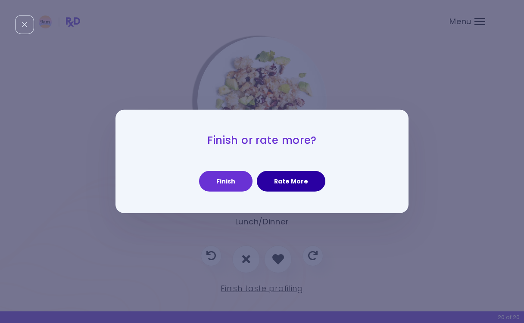
click at [283, 173] on button "Rate More" at bounding box center [291, 181] width 68 height 21
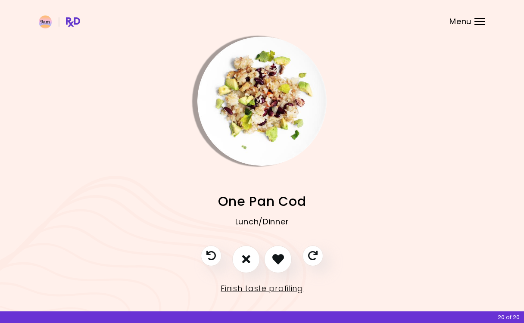
click at [266, 270] on div at bounding box center [262, 263] width 140 height 36
click at [277, 261] on icon "I like this recipe" at bounding box center [277, 258] width 13 height 13
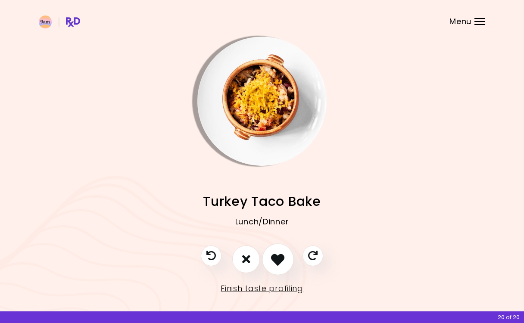
click at [277, 261] on icon "I like this recipe" at bounding box center [277, 258] width 13 height 13
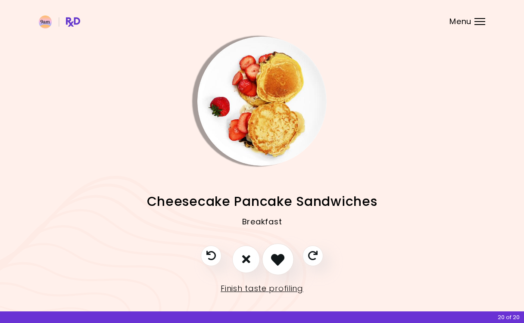
click at [277, 261] on icon "I like this recipe" at bounding box center [277, 258] width 13 height 13
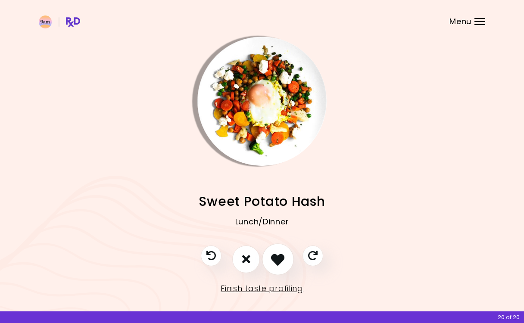
click at [277, 261] on icon "I like this recipe" at bounding box center [277, 258] width 13 height 13
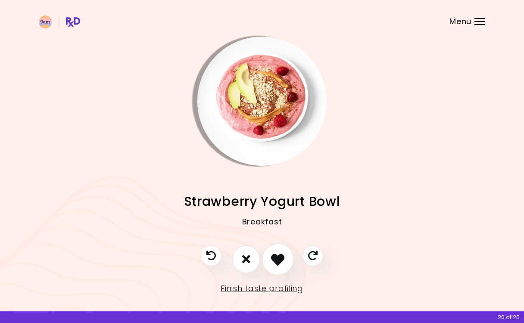
click at [277, 261] on icon "I like this recipe" at bounding box center [277, 258] width 13 height 13
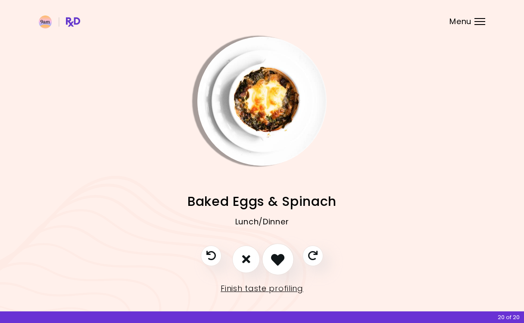
click at [277, 261] on icon "I like this recipe" at bounding box center [277, 258] width 13 height 13
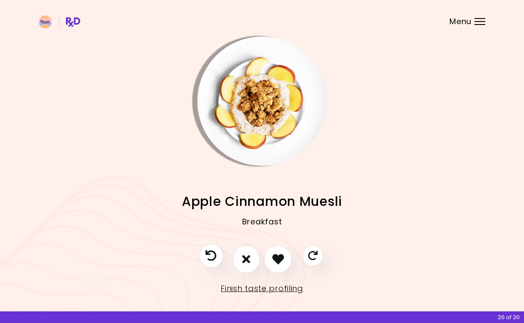
click at [214, 254] on icon "Previous recipe" at bounding box center [210, 255] width 11 height 11
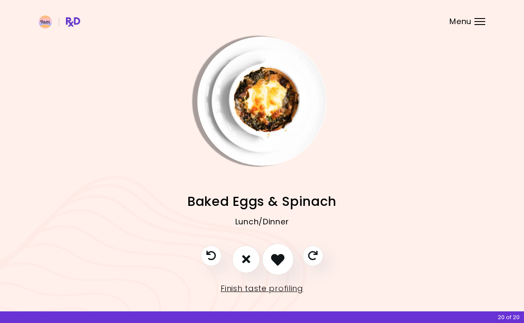
click at [280, 253] on icon "I like this recipe" at bounding box center [277, 258] width 13 height 13
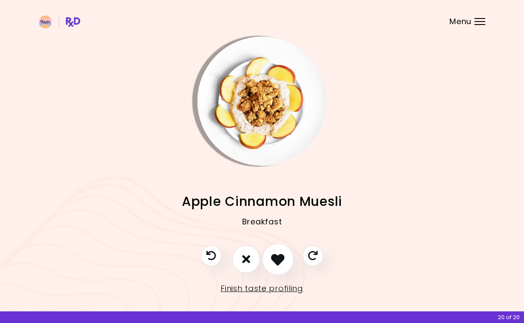
click at [280, 253] on icon "I like this recipe" at bounding box center [277, 258] width 13 height 13
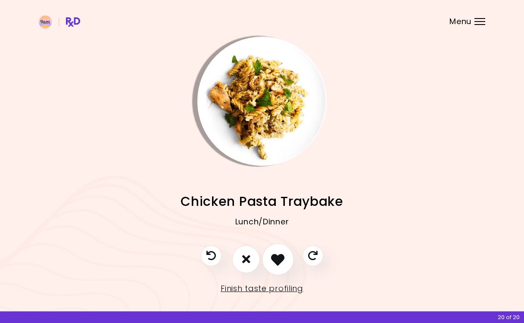
click at [280, 253] on icon "I like this recipe" at bounding box center [277, 258] width 13 height 13
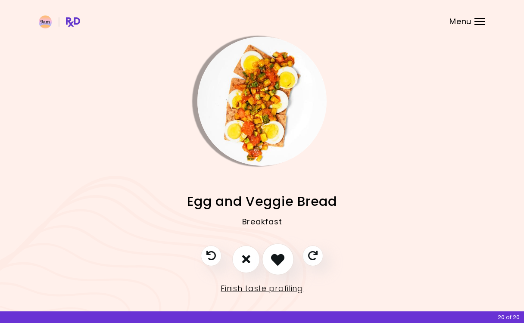
click at [280, 253] on icon "I like this recipe" at bounding box center [277, 258] width 13 height 13
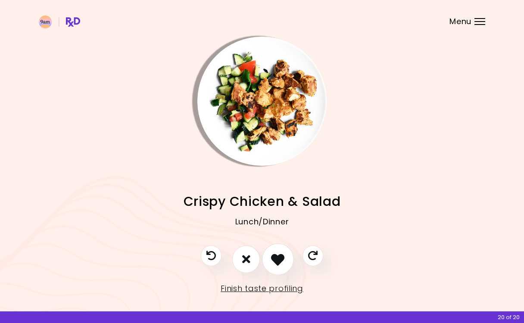
click at [280, 253] on icon "I like this recipe" at bounding box center [277, 258] width 13 height 13
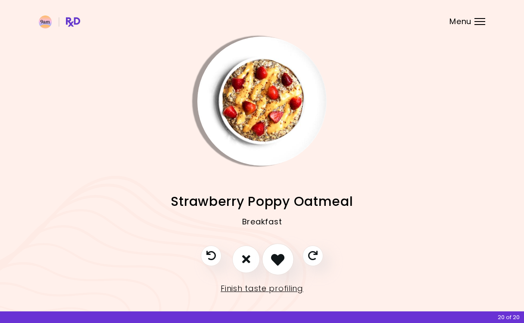
click at [280, 254] on icon "I like this recipe" at bounding box center [277, 258] width 13 height 13
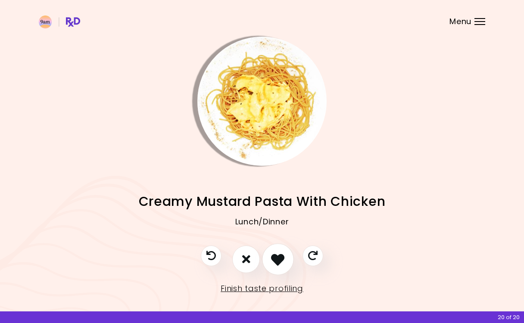
click at [280, 254] on icon "I like this recipe" at bounding box center [277, 258] width 13 height 13
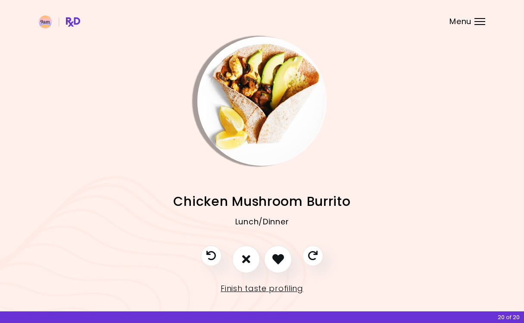
click at [225, 256] on div at bounding box center [262, 263] width 140 height 36
click at [209, 256] on icon "Previous recipe" at bounding box center [210, 255] width 11 height 11
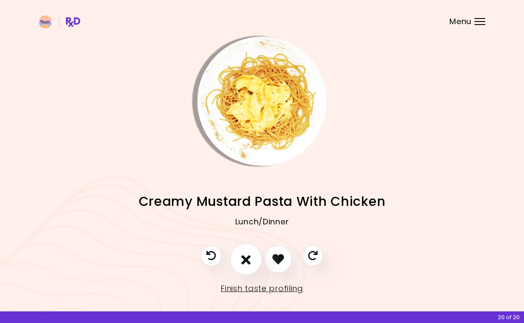
click at [247, 262] on icon "I don't like this recipe" at bounding box center [245, 258] width 9 height 13
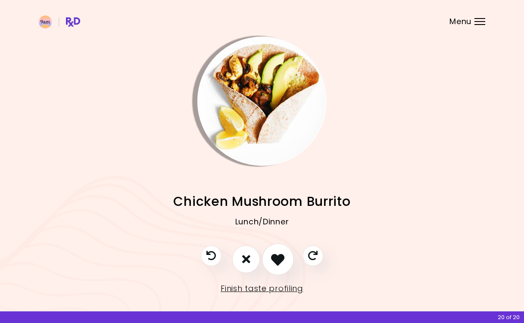
click at [279, 257] on icon "I like this recipe" at bounding box center [277, 258] width 13 height 13
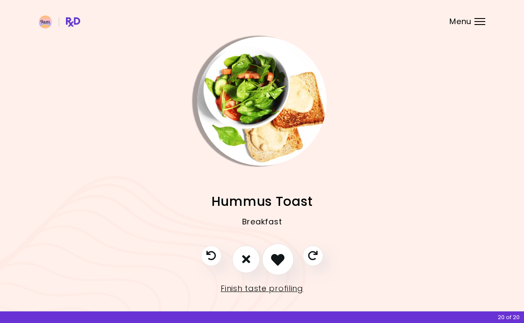
click at [279, 257] on icon "I like this recipe" at bounding box center [277, 258] width 13 height 13
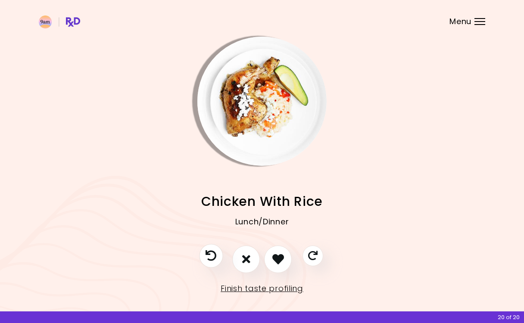
click at [211, 258] on icon "Previous recipe" at bounding box center [210, 255] width 11 height 11
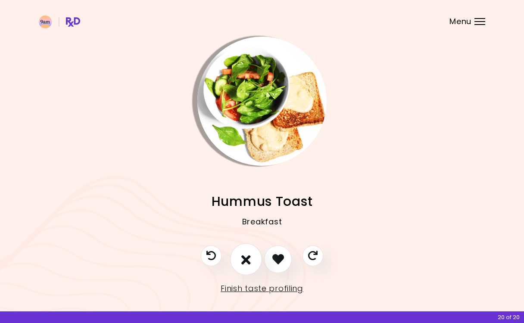
click at [245, 264] on icon "I don't like this recipe" at bounding box center [245, 258] width 9 height 13
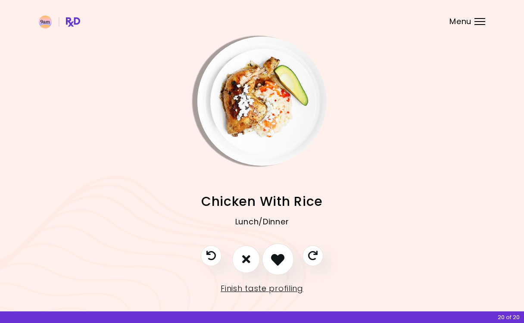
click at [278, 259] on icon "I like this recipe" at bounding box center [277, 258] width 13 height 13
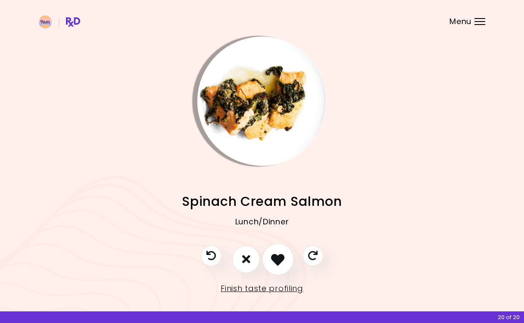
click at [278, 259] on icon "I like this recipe" at bounding box center [277, 258] width 13 height 13
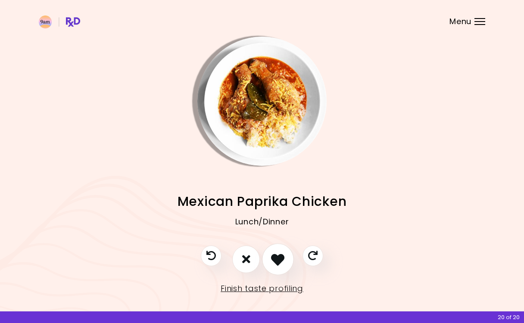
click at [278, 259] on icon "I like this recipe" at bounding box center [277, 258] width 13 height 13
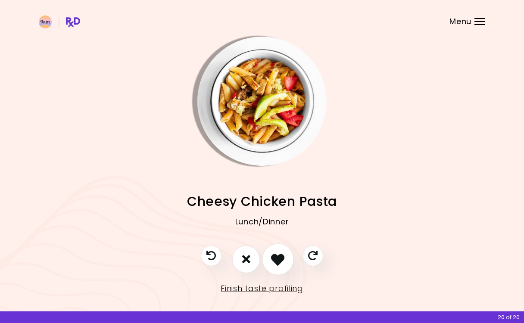
click at [278, 259] on icon "I like this recipe" at bounding box center [277, 258] width 13 height 13
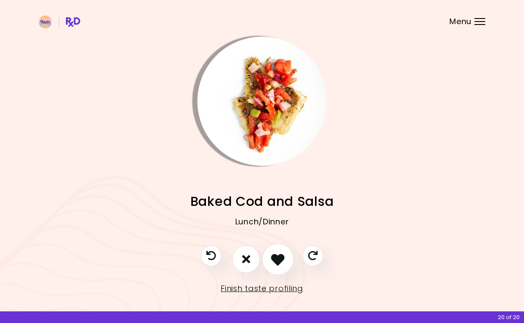
click at [278, 259] on icon "I like this recipe" at bounding box center [277, 258] width 13 height 13
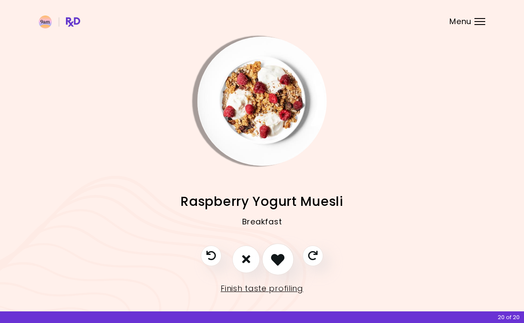
click at [278, 259] on icon "I like this recipe" at bounding box center [277, 258] width 13 height 13
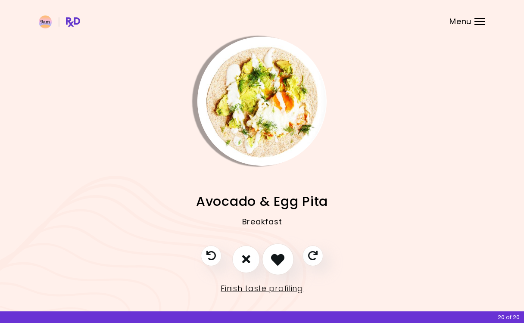
click at [278, 259] on icon "I like this recipe" at bounding box center [277, 258] width 13 height 13
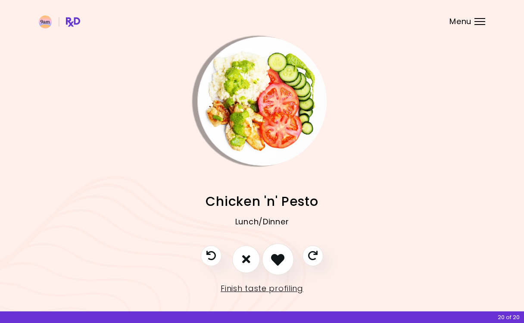
click at [278, 259] on icon "I like this recipe" at bounding box center [277, 258] width 13 height 13
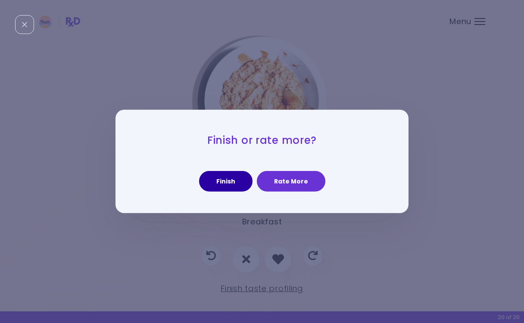
click at [238, 181] on button "Finish" at bounding box center [225, 181] width 53 height 21
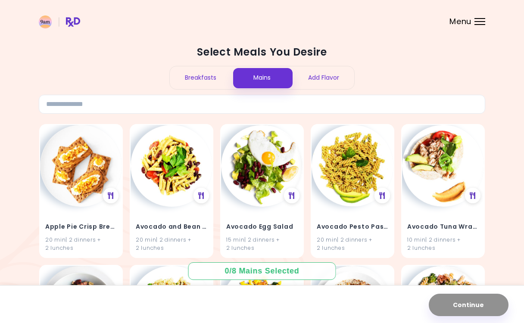
click at [209, 78] on div "Breakfasts" at bounding box center [201, 77] width 62 height 23
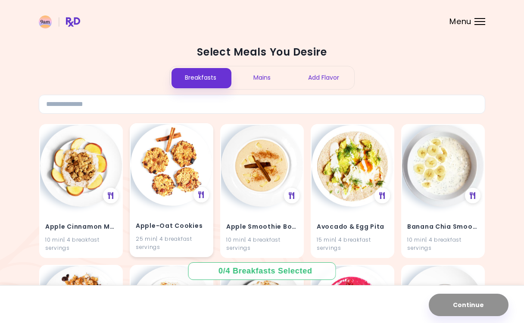
click at [183, 219] on h4 "Apple-Oat Cookies" at bounding box center [171, 226] width 71 height 14
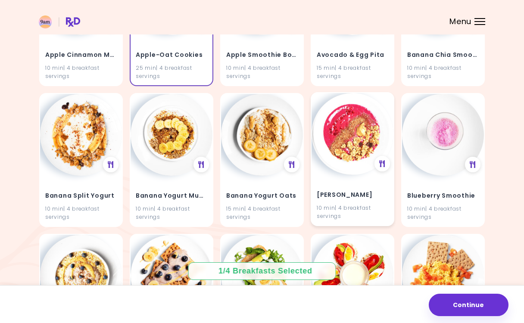
scroll to position [172, 0]
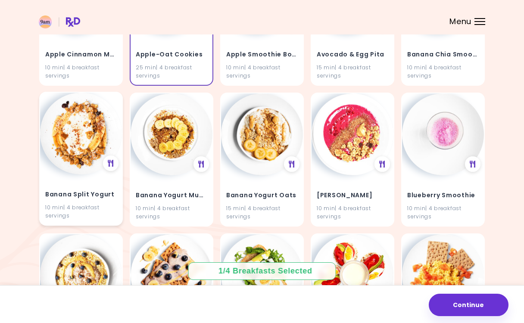
click at [90, 199] on h4 "Banana Split Yogurt" at bounding box center [80, 195] width 71 height 14
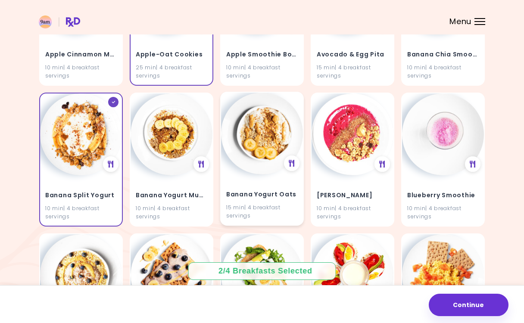
click at [256, 188] on h4 "Banana Yogurt Oats" at bounding box center [261, 195] width 71 height 14
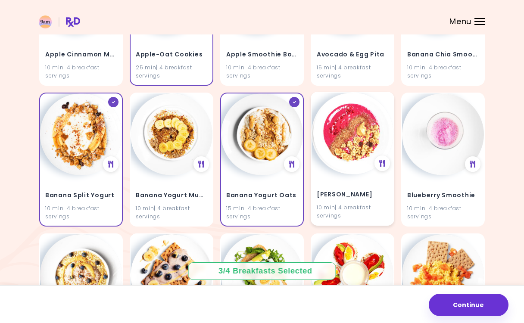
click at [350, 179] on div "[PERSON_NAME] Muesli 10 min | 4 breakfast servings" at bounding box center [352, 199] width 82 height 50
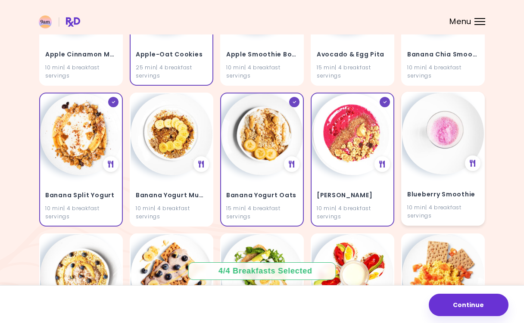
click at [457, 180] on div "Blueberry Smoothie 10 min | 4 breakfast servings" at bounding box center [443, 199] width 82 height 50
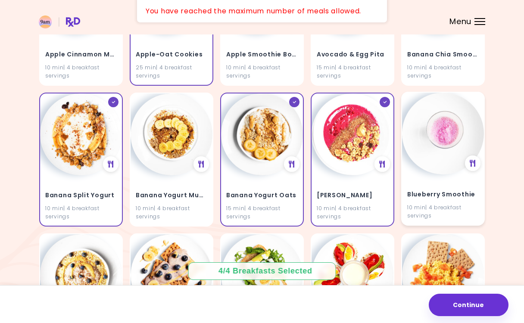
click at [445, 203] on div "10 min | 4 breakfast servings" at bounding box center [442, 211] width 71 height 16
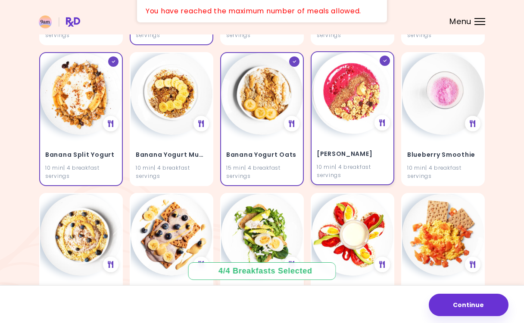
scroll to position [217, 0]
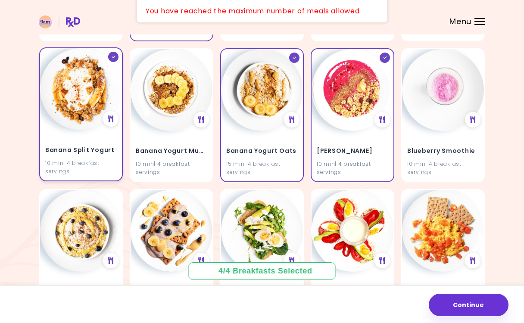
click at [90, 155] on h4 "Banana Split Yogurt" at bounding box center [80, 150] width 71 height 14
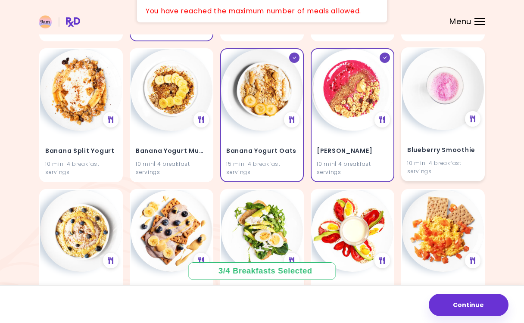
click at [470, 160] on div "10 min | 4 breakfast servings" at bounding box center [442, 166] width 71 height 16
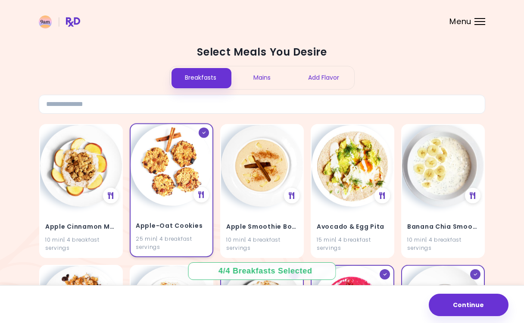
scroll to position [0, 0]
click at [165, 209] on div "Apple-Oat Cookies 25 min | 4 breakfast servings" at bounding box center [171, 231] width 82 height 50
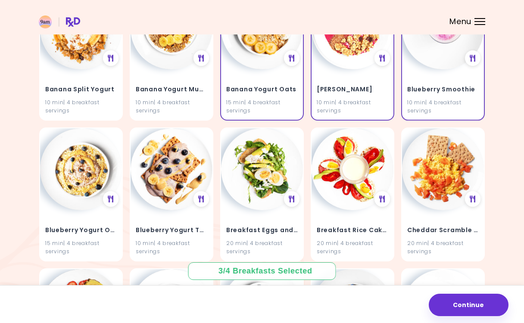
scroll to position [430, 0]
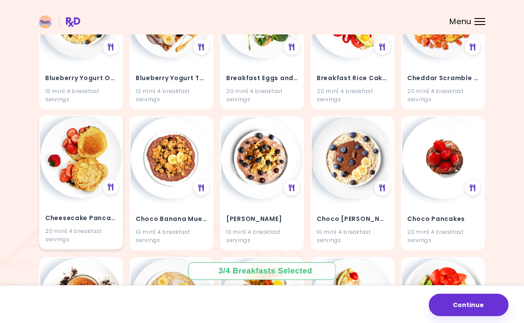
click at [78, 222] on h4 "Cheesecake Pancake Sandwiches" at bounding box center [80, 218] width 71 height 14
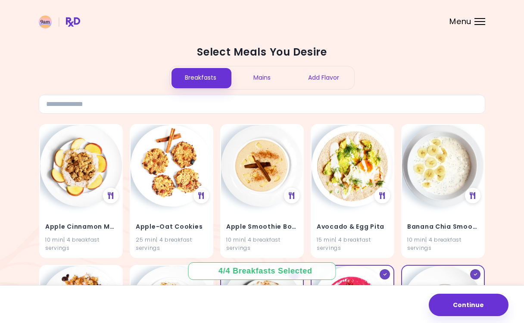
scroll to position [0, 0]
click at [265, 80] on div "Mains" at bounding box center [262, 77] width 62 height 23
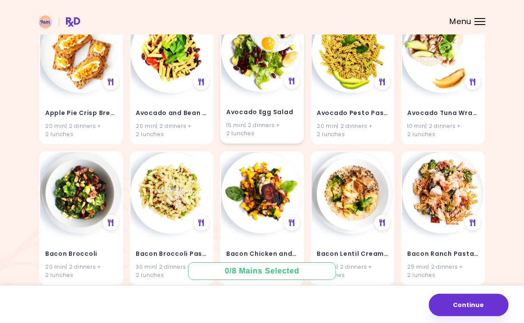
scroll to position [119, 0]
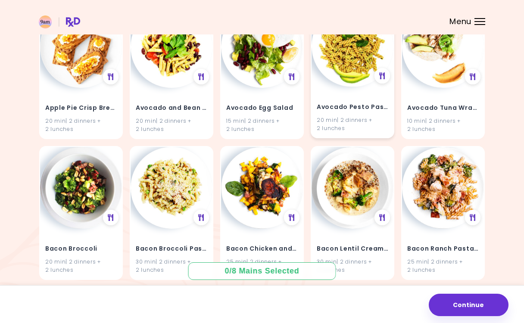
click at [361, 102] on h4 "Avocado Pesto Pasta" at bounding box center [351, 107] width 71 height 14
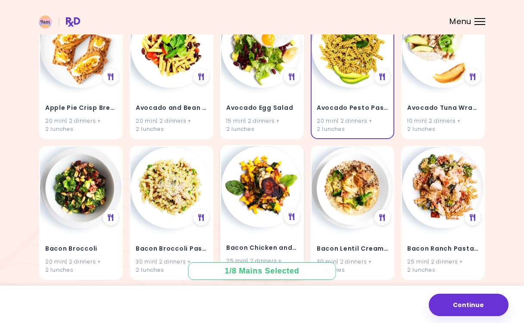
click at [271, 256] on div "25 min | 2 dinners + 2 lunches" at bounding box center [261, 264] width 71 height 16
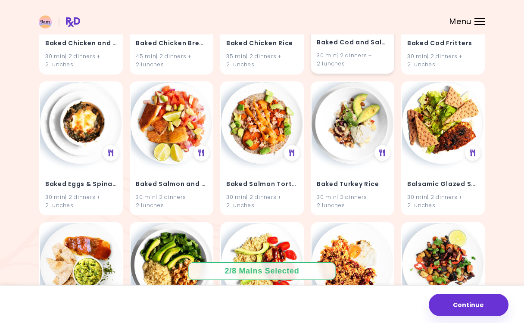
scroll to position [468, 0]
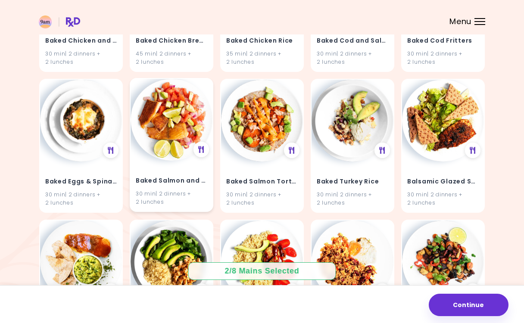
click at [144, 132] on img at bounding box center [171, 120] width 82 height 82
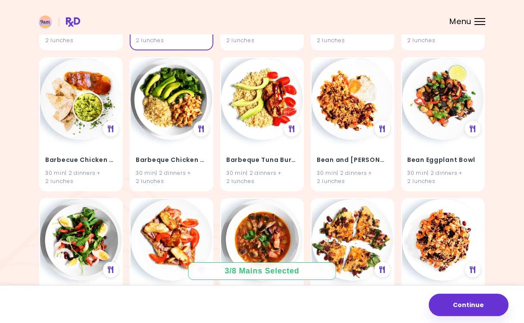
scroll to position [630, 0]
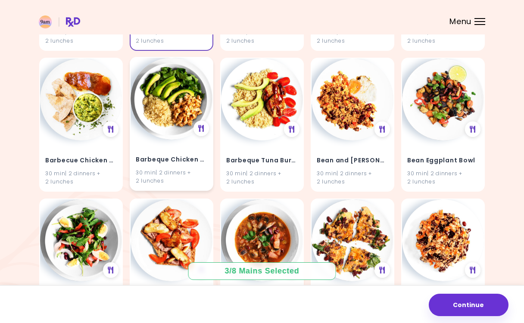
click at [175, 159] on h4 "Barbeque Chicken Bowl" at bounding box center [171, 160] width 71 height 14
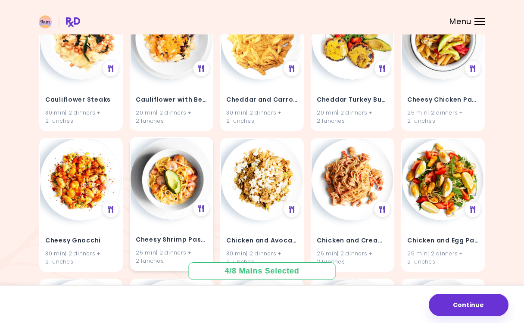
scroll to position [1396, 0]
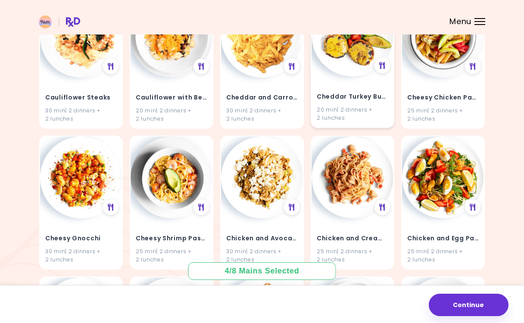
click at [354, 67] on img at bounding box center [352, 36] width 82 height 82
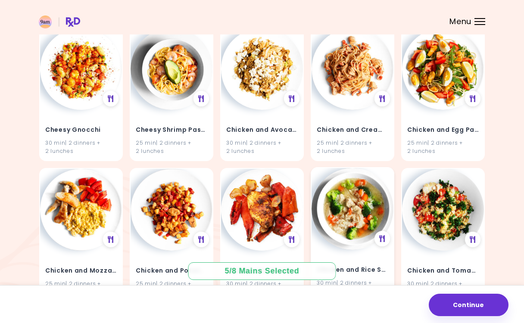
scroll to position [1511, 0]
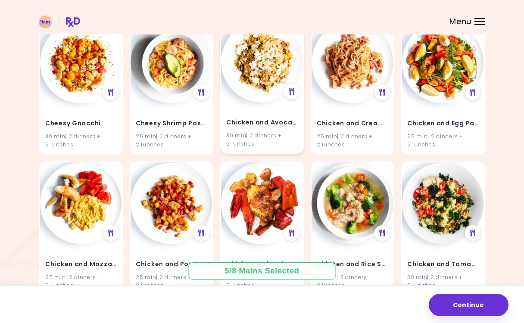
click at [270, 104] on div "Chicken and Avocado Quinoa 30 min | 2 dinners + 2 lunches" at bounding box center [262, 128] width 82 height 50
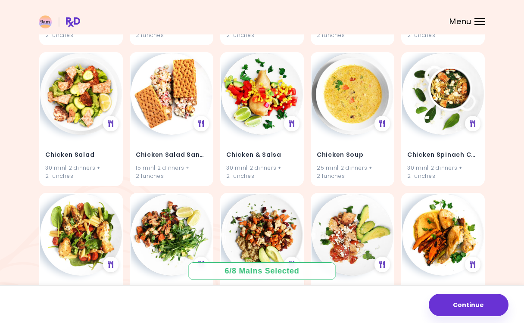
scroll to position [3472, 0]
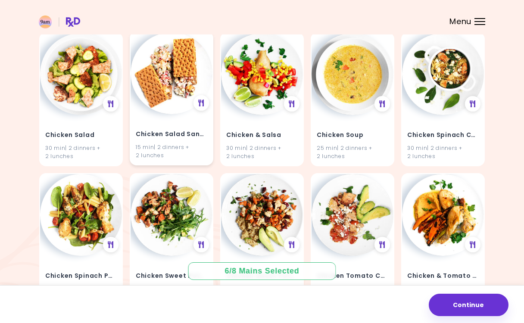
click at [169, 114] on div "Chicken Salad Sandwich 15 min | 2 dinners + 2 lunches" at bounding box center [171, 139] width 82 height 50
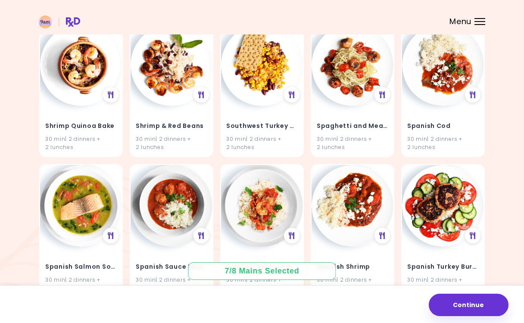
scroll to position [11111, 0]
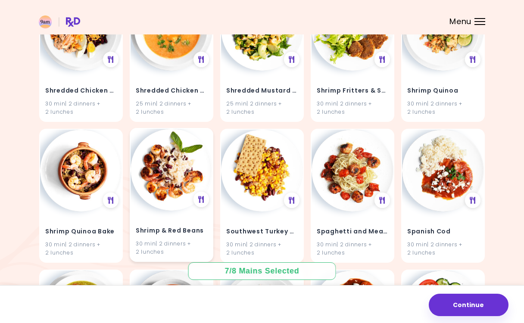
click at [173, 216] on div "Shrimp & Red Beans 30 min | 2 dinners + 2 lunches" at bounding box center [171, 236] width 82 height 50
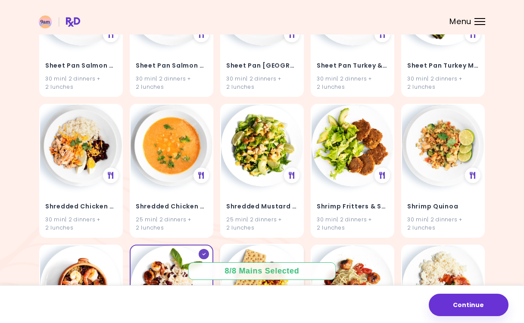
scroll to position [10865, 0]
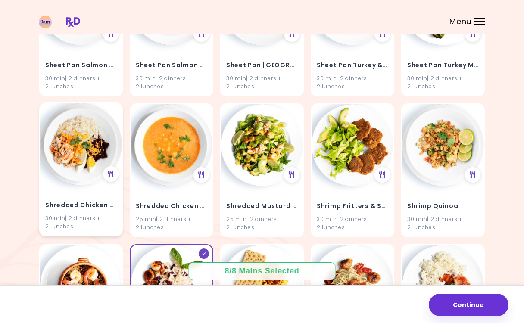
click at [66, 214] on div "30 min | 2 dinners + 2 lunches" at bounding box center [80, 222] width 71 height 16
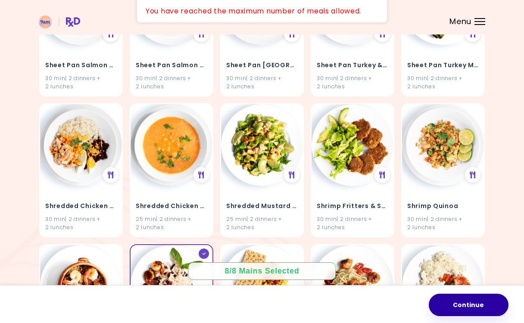
click at [465, 300] on button "Continue" at bounding box center [468, 305] width 80 height 22
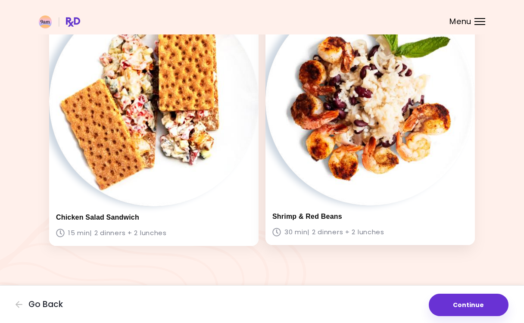
scroll to position [1362, 0]
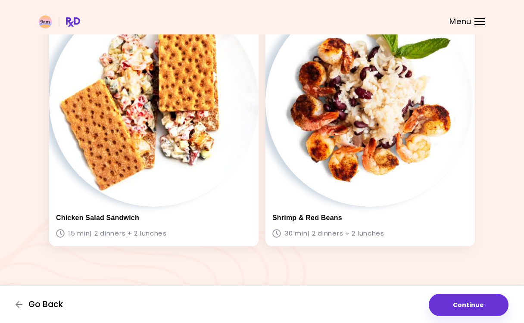
click at [23, 301] on icon "button" at bounding box center [20, 305] width 8 height 8
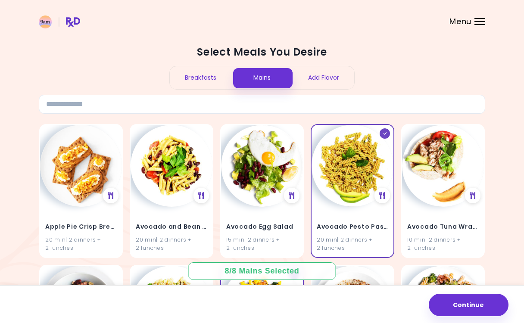
click at [320, 75] on div "Add Flavor" at bounding box center [323, 77] width 62 height 23
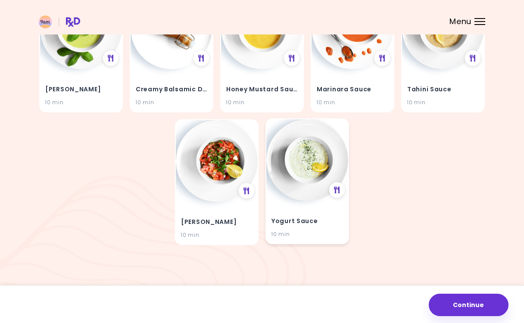
scroll to position [137, 0]
click at [248, 166] on img at bounding box center [217, 161] width 82 height 82
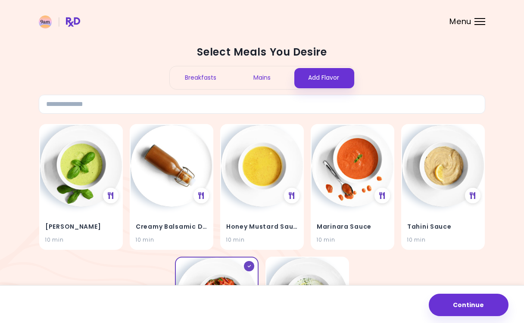
scroll to position [0, 0]
click at [466, 309] on button "Continue" at bounding box center [468, 305] width 80 height 22
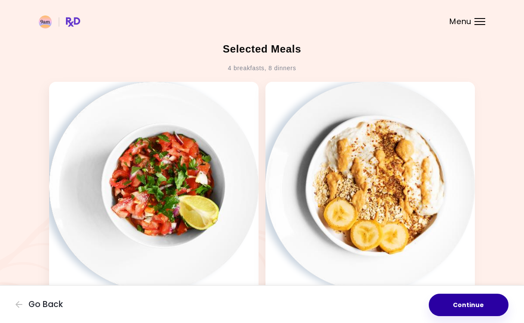
click at [474, 299] on button "Continue" at bounding box center [468, 305] width 80 height 22
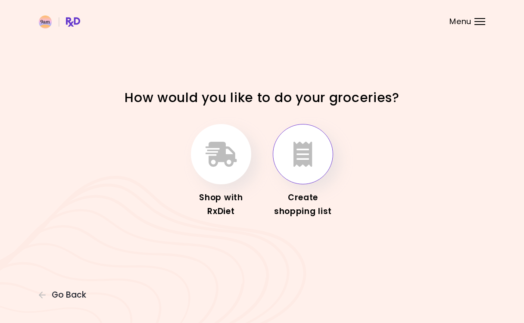
click at [301, 155] on icon "button" at bounding box center [302, 154] width 19 height 25
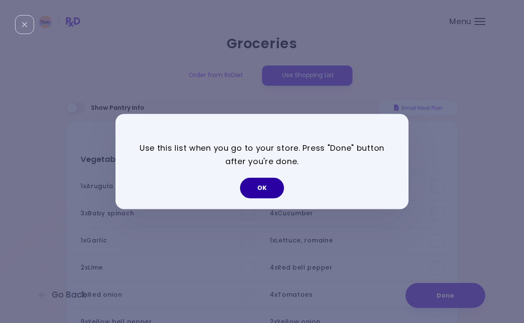
click at [262, 187] on button "OK" at bounding box center [262, 188] width 44 height 21
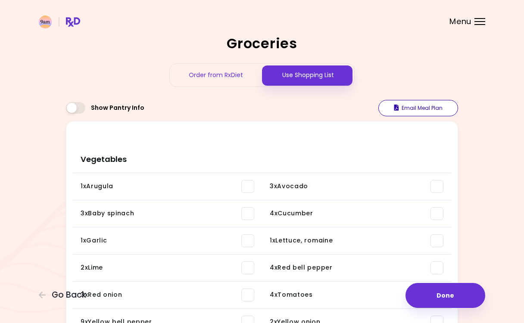
click at [425, 109] on button "Email Meal Plan" at bounding box center [418, 108] width 80 height 16
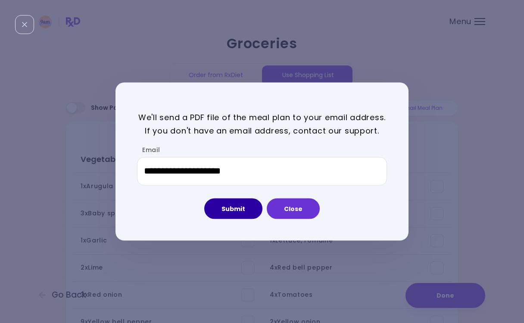
click at [247, 209] on button "Submit" at bounding box center [233, 208] width 58 height 21
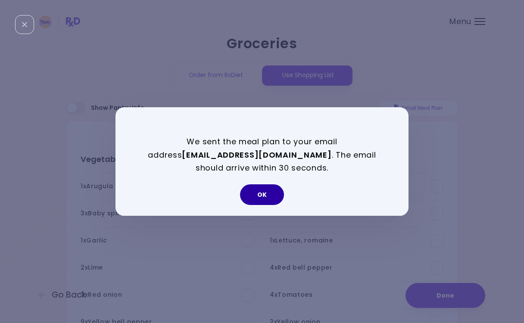
click at [273, 193] on button "OK" at bounding box center [262, 194] width 44 height 21
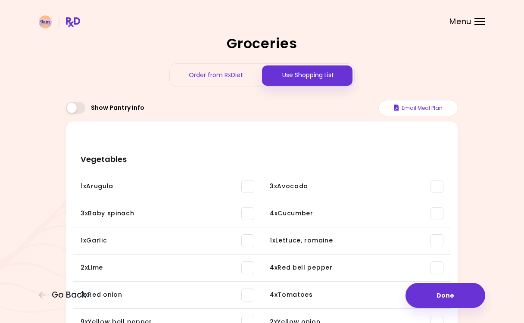
click at [230, 83] on div "Order from RxDiet" at bounding box center [216, 75] width 92 height 23
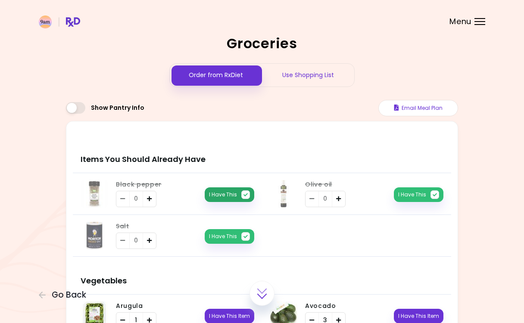
click at [228, 194] on button "I Have This" at bounding box center [230, 194] width 50 height 15
click at [239, 235] on button "I Have This" at bounding box center [230, 236] width 50 height 15
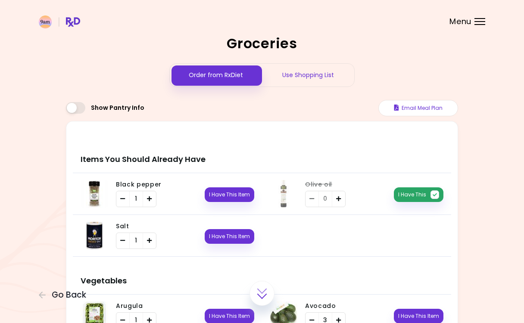
click at [416, 192] on button "I Have This" at bounding box center [419, 194] width 50 height 15
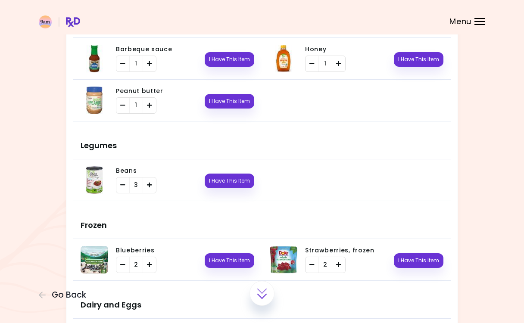
scroll to position [758, 0]
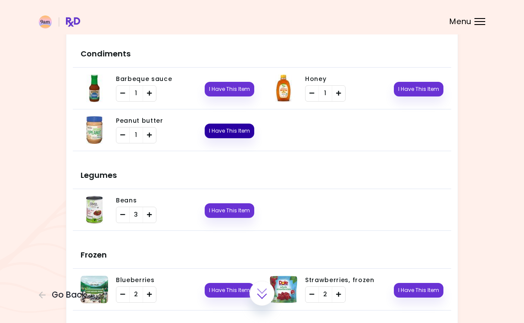
click at [233, 130] on button "I Have This Item" at bounding box center [230, 131] width 50 height 15
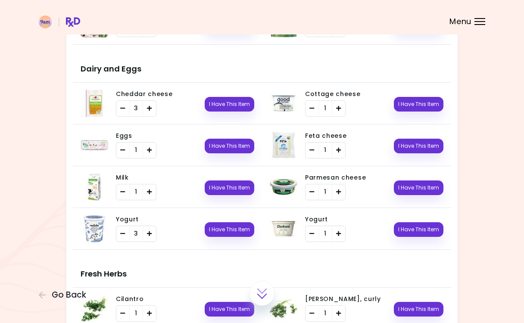
scroll to position [1027, 0]
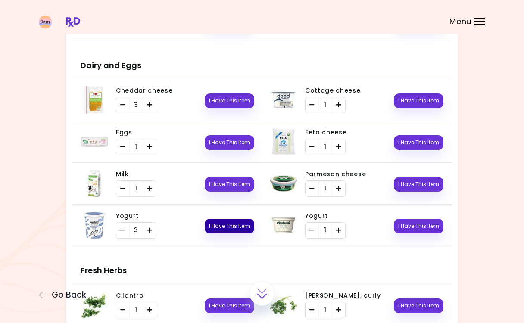
click at [247, 226] on button "I Have This Item" at bounding box center [230, 226] width 50 height 15
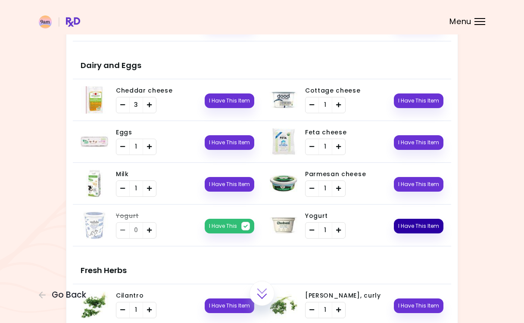
click at [409, 227] on button "I Have This Item" at bounding box center [419, 226] width 50 height 15
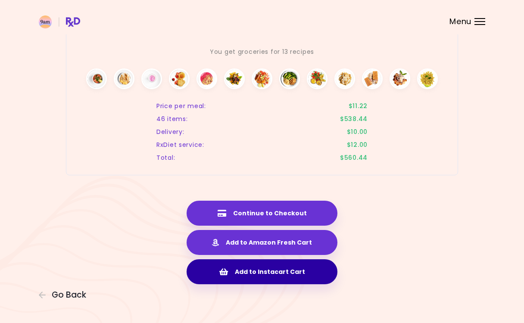
scroll to position [1933, 0]
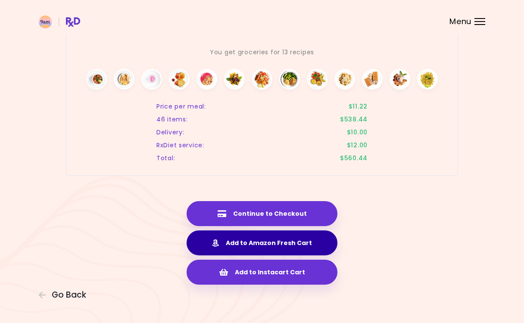
click at [311, 245] on button "Add to Amazon Fresh Cart" at bounding box center [261, 242] width 151 height 25
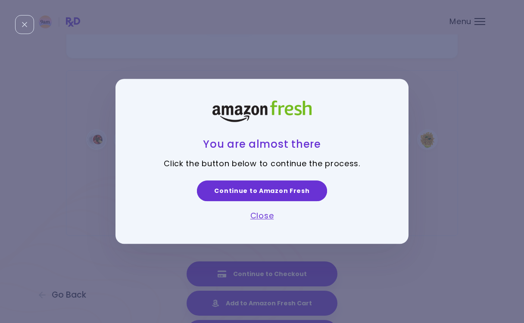
scroll to position [1878, 0]
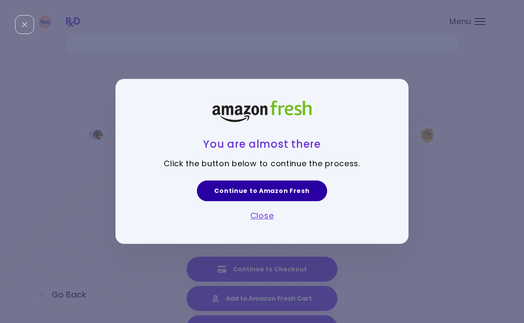
click at [286, 195] on link "Continue to Amazon Fresh" at bounding box center [262, 190] width 130 height 21
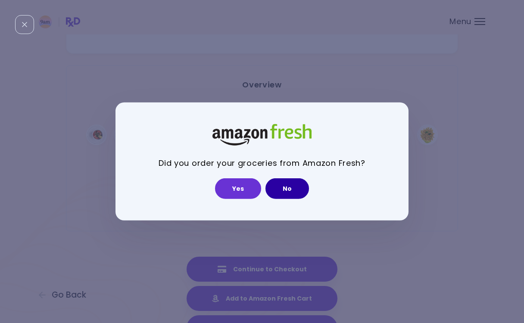
click at [286, 188] on button "No" at bounding box center [286, 188] width 43 height 21
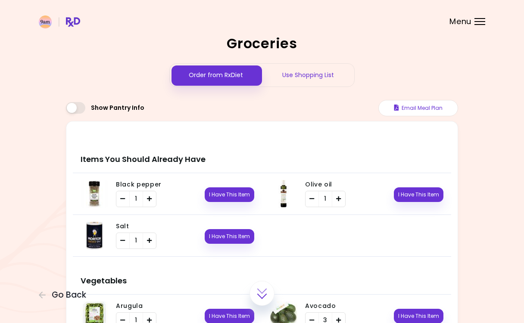
scroll to position [0, 0]
click at [327, 65] on div "Use Shopping List" at bounding box center [308, 75] width 92 height 23
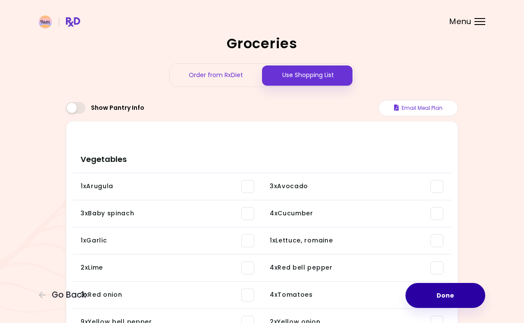
click at [471, 292] on button "Done" at bounding box center [445, 295] width 80 height 25
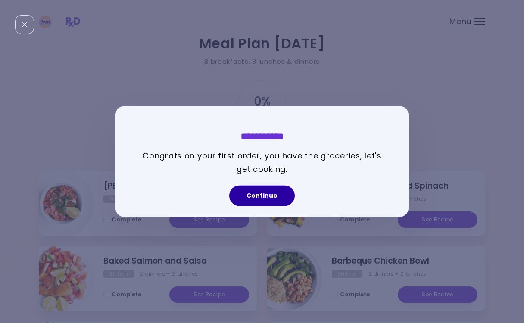
click at [279, 192] on button "Continue" at bounding box center [261, 196] width 65 height 21
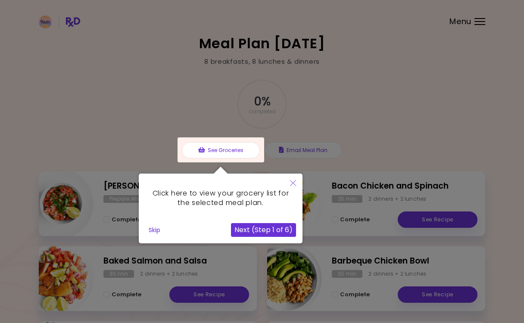
click at [251, 226] on button "Next (Step 1 of 6)" at bounding box center [263, 230] width 65 height 14
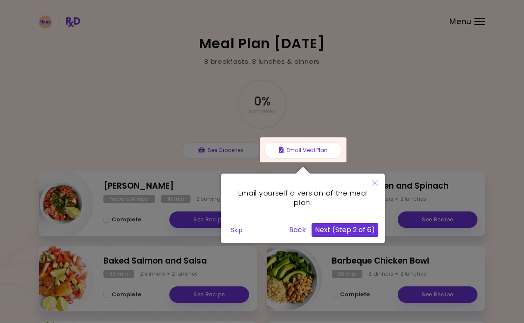
click at [361, 232] on button "Next (Step 2 of 6)" at bounding box center [344, 230] width 67 height 14
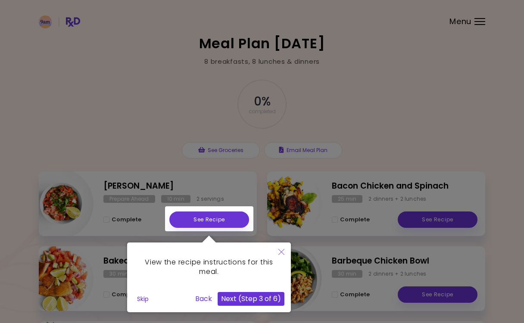
click at [268, 294] on button "Next (Step 3 of 6)" at bounding box center [250, 299] width 67 height 14
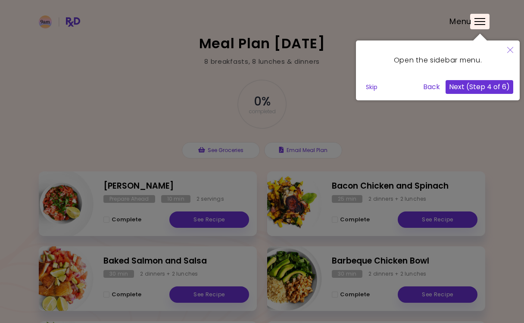
click at [499, 88] on button "Next (Step 4 of 6)" at bounding box center [479, 87] width 68 height 14
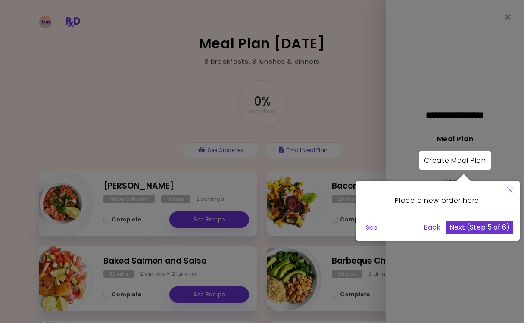
click at [479, 221] on button "Next (Step 5 of 6)" at bounding box center [479, 227] width 67 height 14
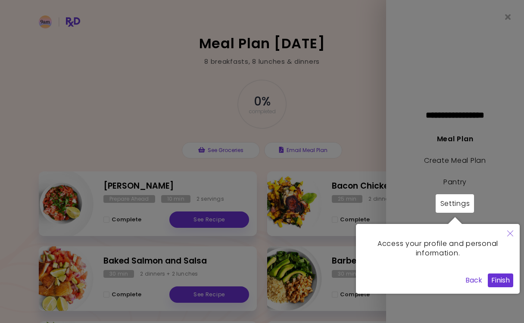
click at [499, 282] on button "Finish" at bounding box center [499, 280] width 25 height 14
